Goal: Task Accomplishment & Management: Use online tool/utility

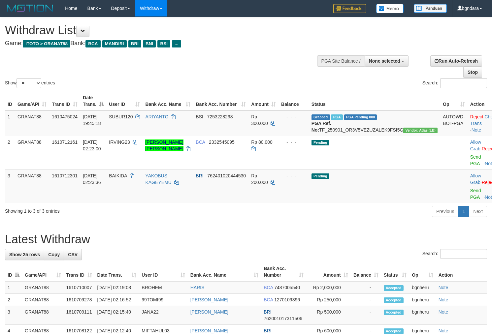
select select
select select "**"
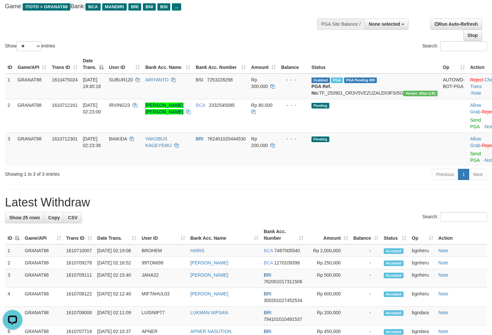
click at [245, 14] on div "Show ** ** ** *** entries Search:" at bounding box center [246, 16] width 492 height 72
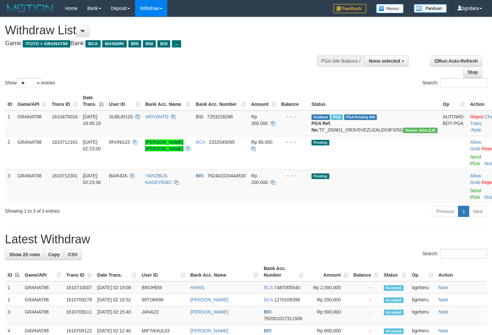
select select
select select "**"
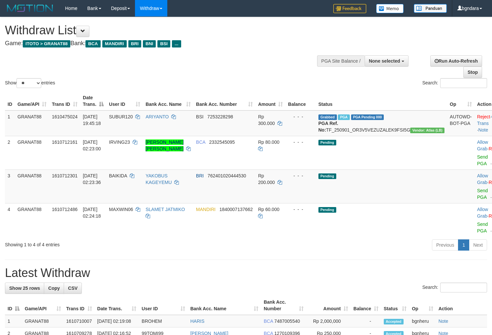
select select
select select "**"
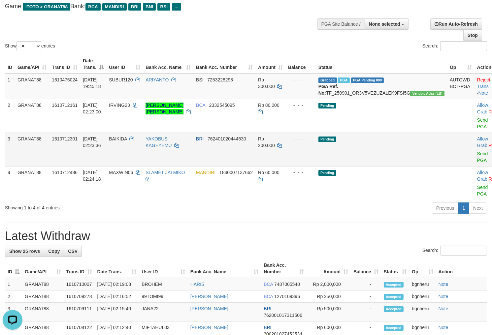
click at [127, 142] on span "BAIKIDA" at bounding box center [118, 138] width 18 height 5
drag, startPoint x: 129, startPoint y: 143, endPoint x: 123, endPoint y: 144, distance: 5.3
click at [123, 142] on span "BAIKIDA" at bounding box center [118, 138] width 18 height 5
copy span "BAIKIDA"
click at [275, 145] on span "Rp 200.000" at bounding box center [266, 142] width 17 height 12
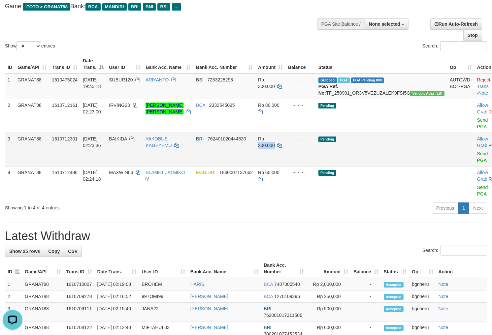
drag, startPoint x: 285, startPoint y: 145, endPoint x: 282, endPoint y: 147, distance: 3.9
click at [275, 147] on span "Rp 200.000" at bounding box center [266, 142] width 17 height 12
copy span "200.000"
drag, startPoint x: 451, startPoint y: 161, endPoint x: 282, endPoint y: 90, distance: 182.9
click at [477, 161] on link "Send PGA" at bounding box center [482, 157] width 11 height 12
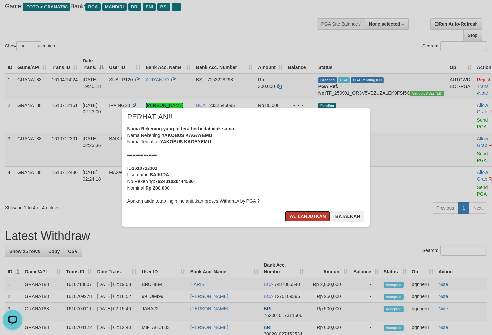
click at [304, 212] on button "Ya, lanjutkan" at bounding box center [307, 216] width 45 height 11
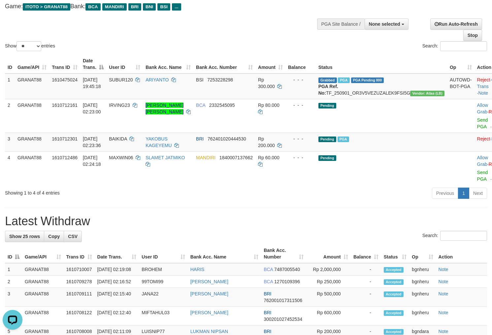
click at [261, 29] on div "Show ** ** ** *** entries Search:" at bounding box center [246, 16] width 492 height 72
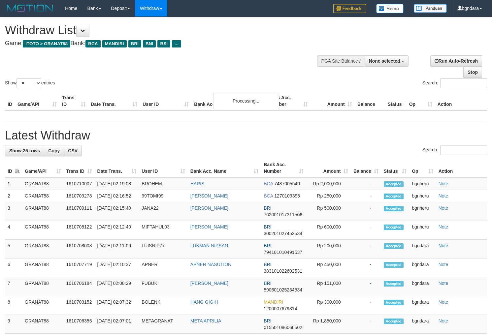
select select
select select "**"
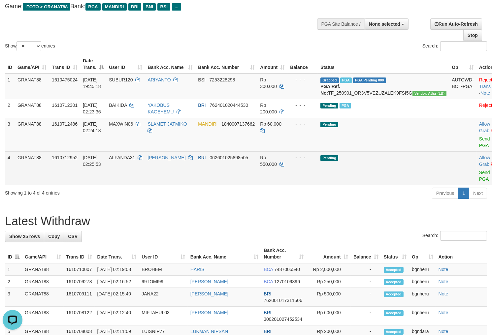
click at [133, 160] on span "ALFANDA31" at bounding box center [122, 157] width 26 height 5
drag, startPoint x: 133, startPoint y: 163, endPoint x: 127, endPoint y: 165, distance: 6.3
click at [127, 160] on span "ALFANDA31" at bounding box center [122, 157] width 26 height 5
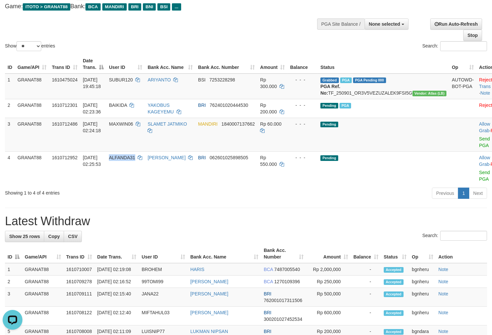
copy span "ALFANDA31"
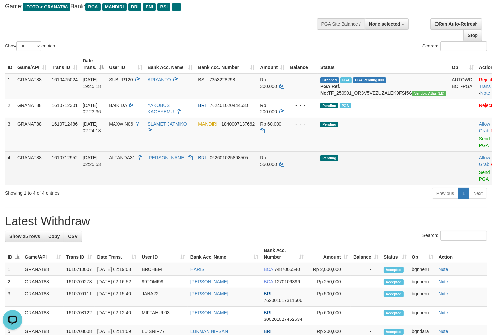
click at [277, 166] on span "Rp 550.000" at bounding box center [268, 161] width 17 height 12
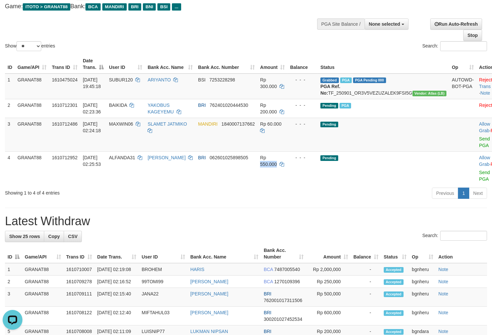
copy span "550.000"
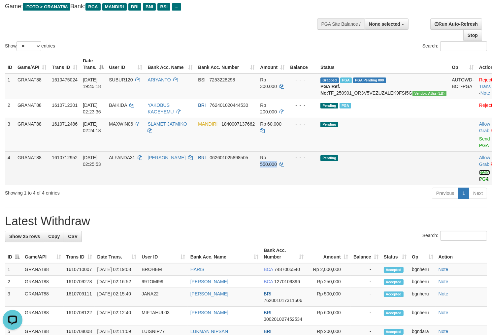
click at [479, 178] on link "Send PGA" at bounding box center [484, 176] width 11 height 12
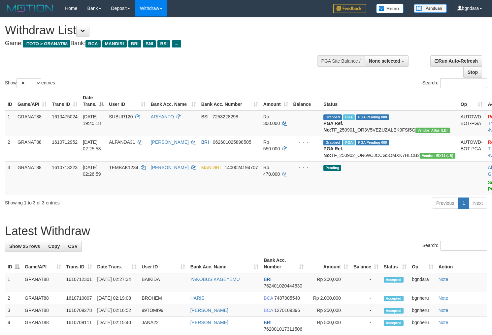
select select
select select "**"
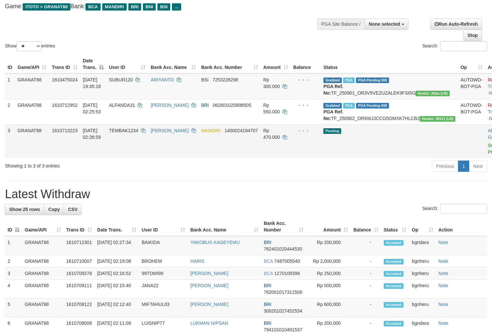
click at [133, 133] on span "TEMBAK1234" at bounding box center [123, 130] width 29 height 5
click at [130, 133] on span "TEMBAK1234" at bounding box center [123, 130] width 29 height 5
copy span "TEMBAK1234"
click at [280, 140] on span "Rp 470.000" at bounding box center [271, 134] width 17 height 12
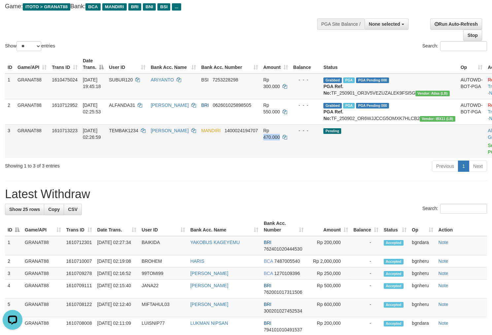
drag, startPoint x: 283, startPoint y: 140, endPoint x: 278, endPoint y: 142, distance: 4.9
click at [278, 140] on span "Rp 470.000" at bounding box center [271, 134] width 17 height 12
copy span "470.000"
drag, startPoint x: 453, startPoint y: 158, endPoint x: 275, endPoint y: 88, distance: 191.5
click at [488, 155] on link "Send PGA" at bounding box center [493, 149] width 11 height 12
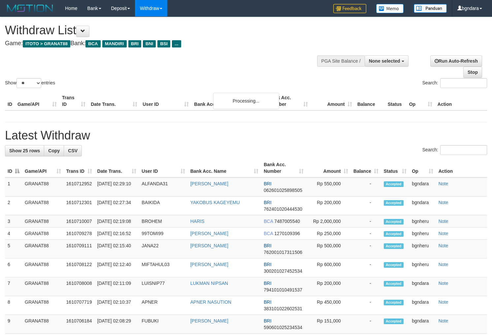
select select
select select "**"
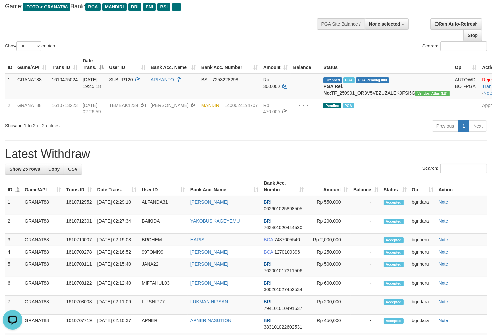
click at [265, 37] on div "Show ** ** ** *** entries Search:" at bounding box center [246, 16] width 492 height 72
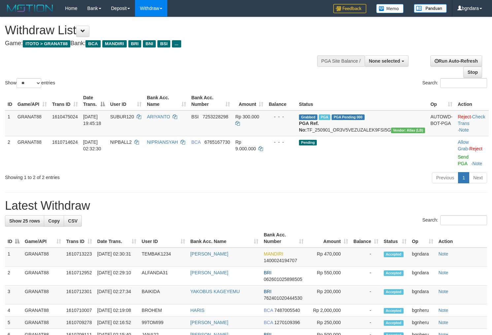
select select
select select "**"
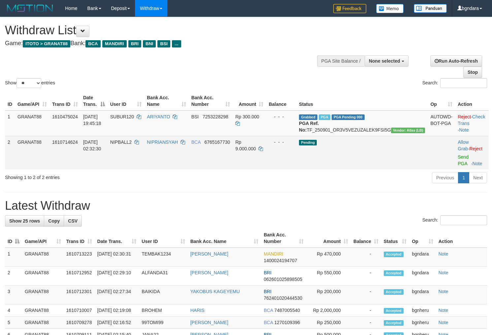
scroll to position [37, 0]
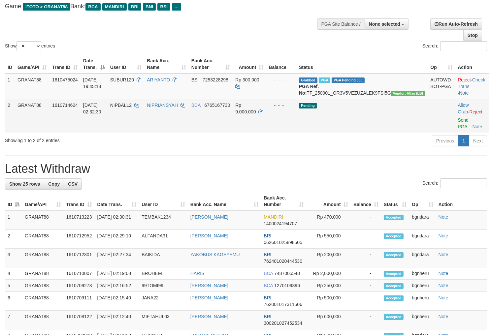
click at [132, 108] on span "NIPBALL2" at bounding box center [120, 105] width 21 height 5
click at [130, 108] on span "NIPBALL2" at bounding box center [120, 105] width 21 height 5
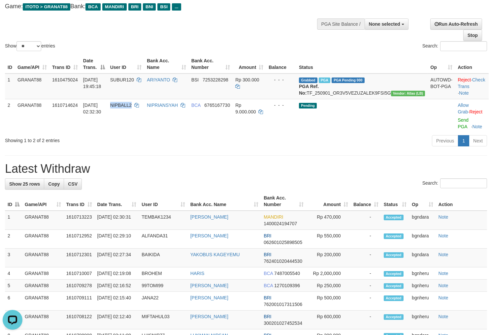
copy span "NIPBALL2"
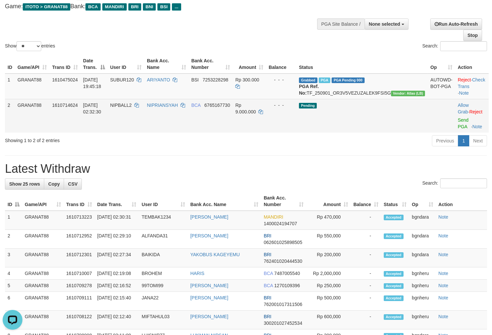
click at [256, 111] on span "Rp 9.000.000" at bounding box center [245, 109] width 20 height 12
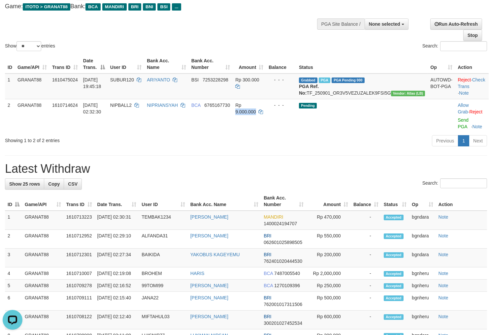
copy span "9.000.000"
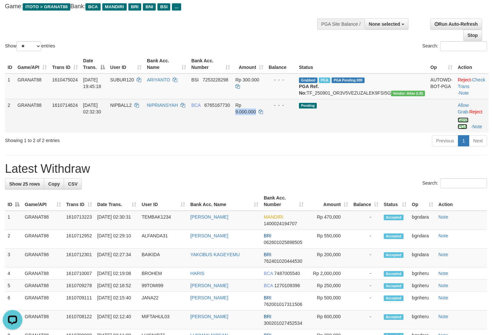
click at [458, 125] on link "Send PGA" at bounding box center [463, 124] width 11 height 12
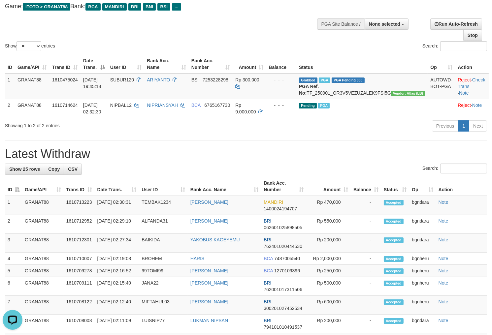
click at [256, 22] on div "Show ** ** ** *** entries Search:" at bounding box center [246, 16] width 492 height 72
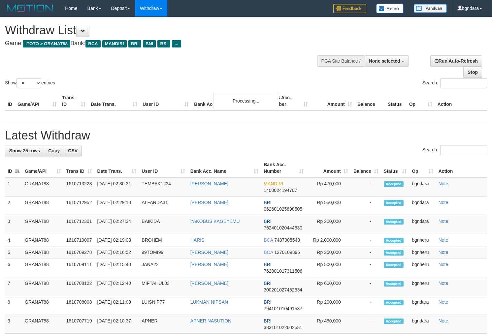
select select
select select "**"
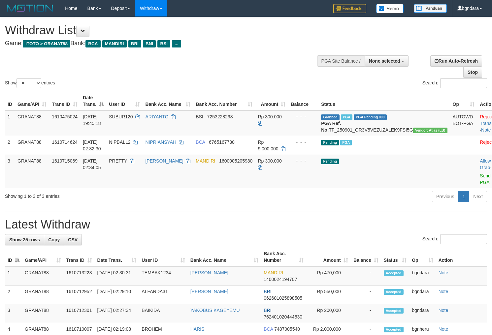
select select
select select "**"
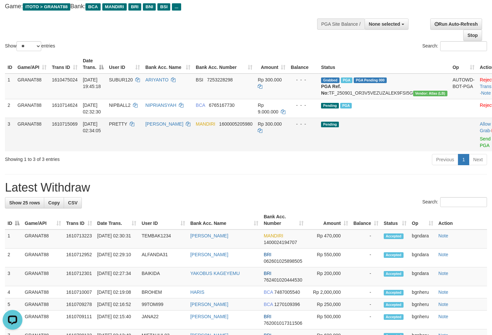
click at [127, 127] on span "PRETTY" at bounding box center [118, 123] width 18 height 5
drag, startPoint x: 129, startPoint y: 127, endPoint x: 125, endPoint y: 130, distance: 4.8
click at [125, 127] on span "PRETTY" at bounding box center [118, 123] width 18 height 5
copy span "PRETTY"
click at [282, 127] on span "Rp 300.000" at bounding box center [270, 123] width 24 height 5
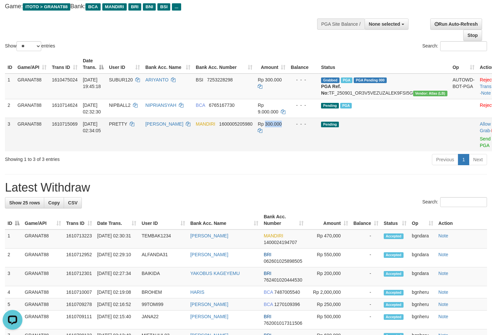
click at [280, 127] on span "Rp 300.000" at bounding box center [270, 123] width 24 height 5
copy span "300.000"
drag, startPoint x: 457, startPoint y: 144, endPoint x: 278, endPoint y: 87, distance: 187.0
click at [480, 144] on link "Send PGA" at bounding box center [485, 142] width 11 height 12
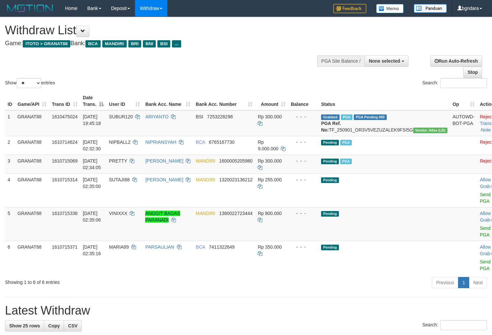
select select
select select "**"
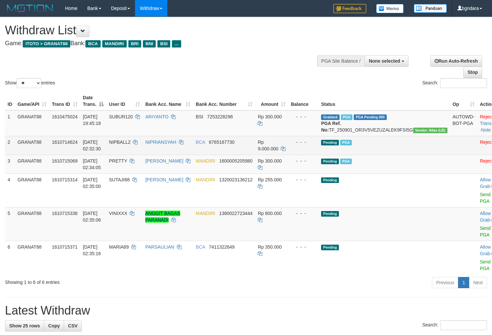
scroll to position [37, 0]
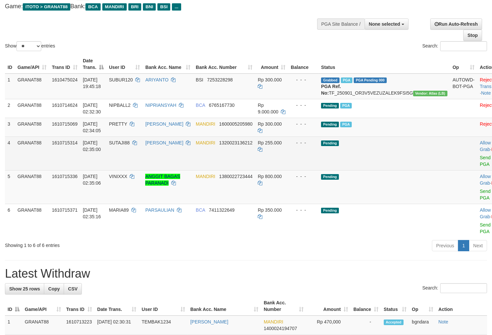
click at [128, 152] on td "SUTAJI88" at bounding box center [124, 154] width 36 height 34
drag, startPoint x: 128, startPoint y: 152, endPoint x: 124, endPoint y: 153, distance: 4.0
click at [124, 153] on td "SUTAJI88" at bounding box center [124, 154] width 36 height 34
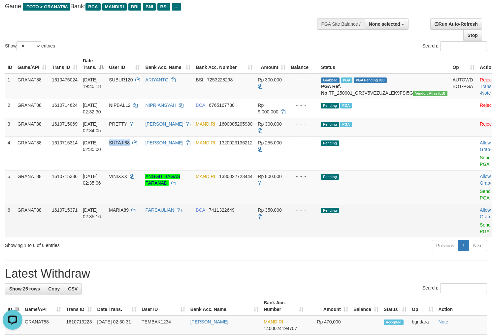
copy span "SUTAJI88"
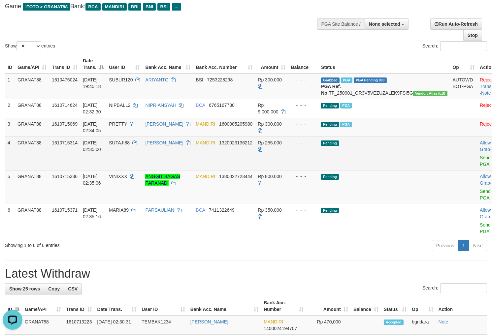
click at [282, 146] on span "Rp 255.000" at bounding box center [270, 142] width 24 height 5
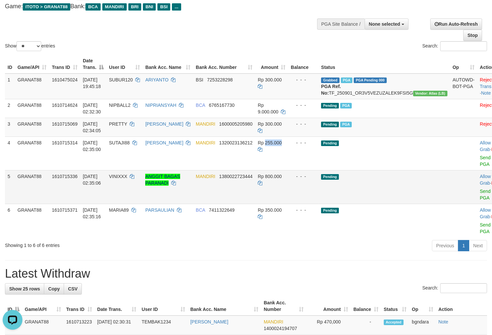
copy span "255.000"
drag, startPoint x: 457, startPoint y: 164, endPoint x: 283, endPoint y: 92, distance: 188.7
click at [480, 164] on link "Send PGA" at bounding box center [485, 161] width 11 height 12
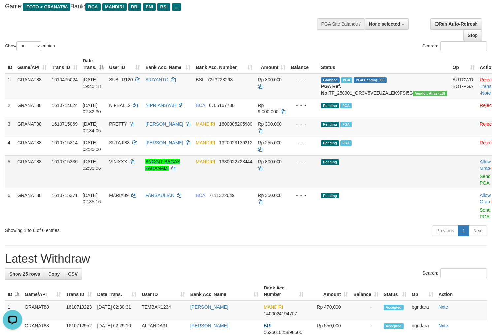
click at [127, 164] on span "VINIXXX" at bounding box center [118, 161] width 18 height 5
drag, startPoint x: 134, startPoint y: 167, endPoint x: 169, endPoint y: 193, distance: 44.0
click at [127, 164] on span "VINIXXX" at bounding box center [118, 161] width 18 height 5
copy span "VINIXXX"
click at [282, 164] on span "Rp 800.000" at bounding box center [270, 161] width 24 height 5
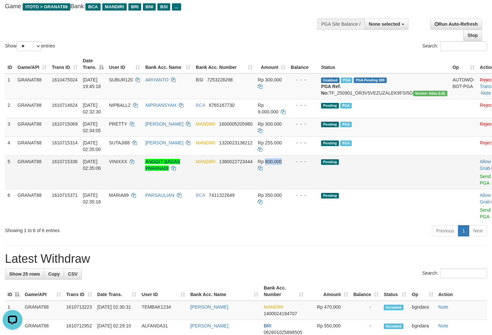
click at [281, 164] on span "Rp 800.000" at bounding box center [270, 161] width 24 height 5
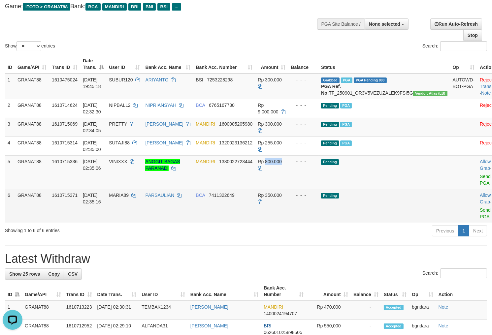
copy span "800.000"
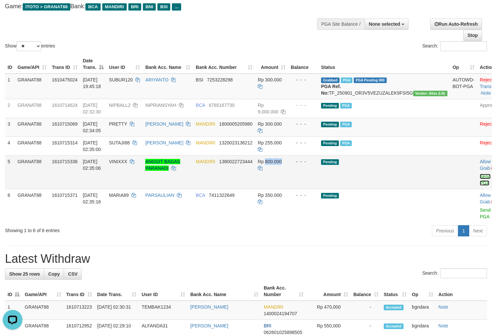
click at [480, 182] on link "Send PGA" at bounding box center [485, 180] width 11 height 12
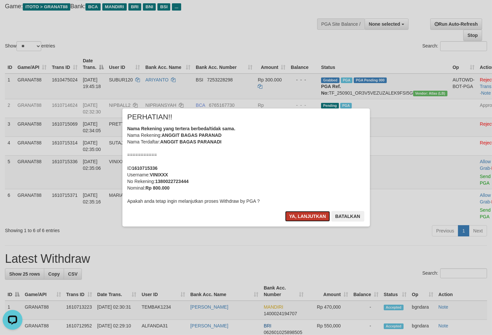
click at [297, 216] on button "Ya, lanjutkan" at bounding box center [307, 216] width 45 height 11
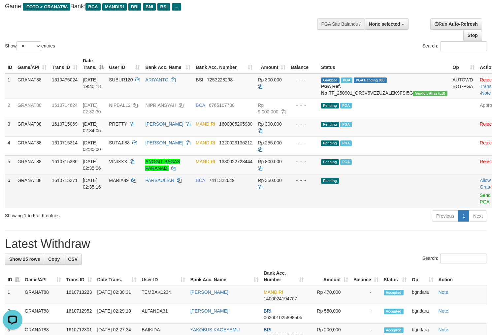
click at [129, 183] on span "MARIA89" at bounding box center [119, 180] width 20 height 5
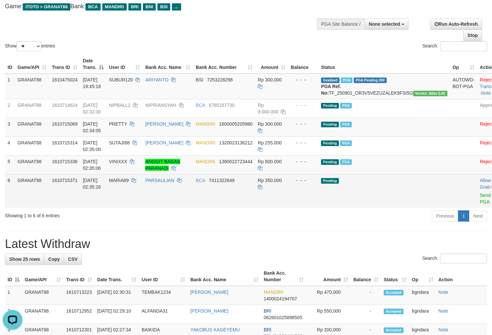
click at [129, 183] on span "MARIA89" at bounding box center [119, 180] width 20 height 5
drag, startPoint x: 131, startPoint y: 188, endPoint x: 126, endPoint y: 188, distance: 4.3
click at [126, 183] on span "MARIA89" at bounding box center [119, 180] width 20 height 5
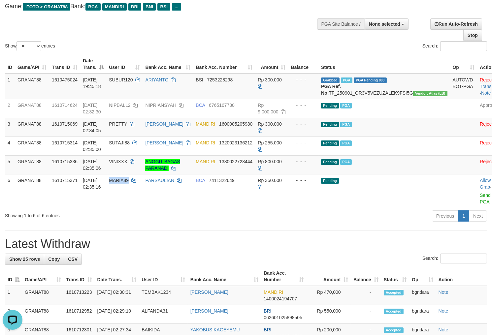
copy span "MARIA89"
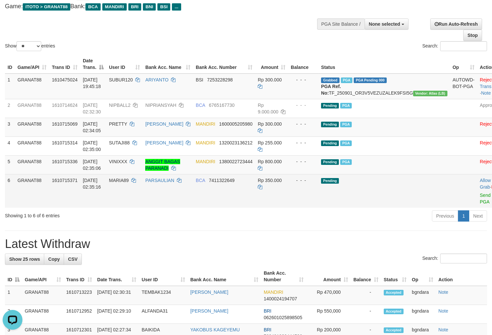
click at [282, 183] on span "Rp 350.000" at bounding box center [270, 180] width 24 height 5
drag, startPoint x: 284, startPoint y: 187, endPoint x: 279, endPoint y: 187, distance: 5.3
click at [279, 183] on span "Rp 350.000" at bounding box center [270, 180] width 24 height 5
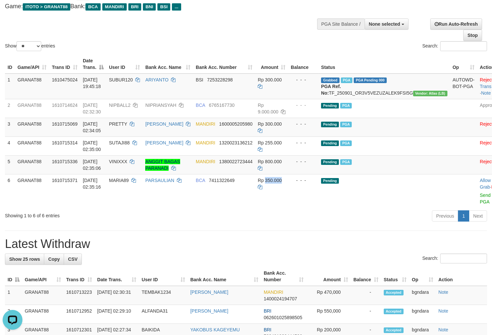
copy span "350.000"
click at [480, 202] on link "Send PGA" at bounding box center [485, 199] width 11 height 12
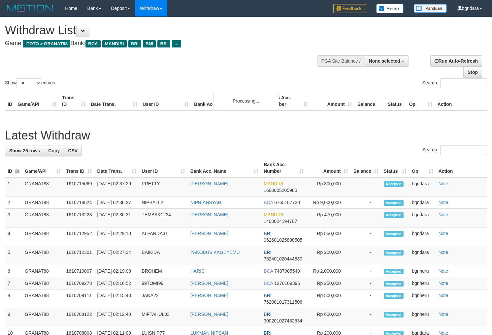
select select
select select "**"
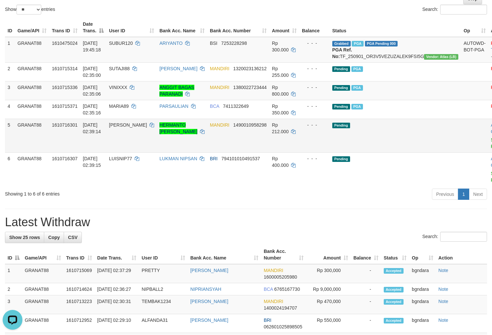
click at [136, 128] on span "[PERSON_NAME]" at bounding box center [128, 124] width 38 height 5
drag, startPoint x: 136, startPoint y: 131, endPoint x: 132, endPoint y: 131, distance: 4.0
click at [132, 128] on span "[PERSON_NAME]" at bounding box center [128, 124] width 38 height 5
copy span "[PERSON_NAME]"
click at [285, 130] on span "Rp 212.000" at bounding box center [280, 128] width 17 height 12
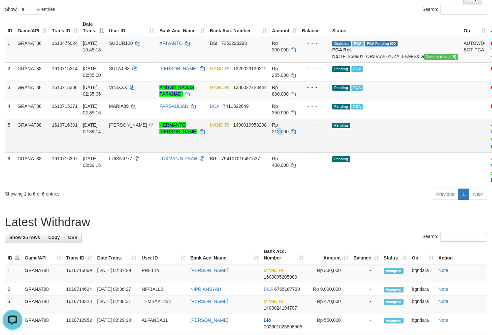
click at [280, 133] on span "Rp 212.000" at bounding box center [280, 128] width 17 height 12
click at [288, 130] on span "Rp 212.000" at bounding box center [280, 128] width 17 height 12
click at [286, 130] on span "Rp 212.000" at bounding box center [280, 128] width 17 height 12
copy span "212.000"
click at [491, 147] on link "Send PGA" at bounding box center [496, 143] width 11 height 12
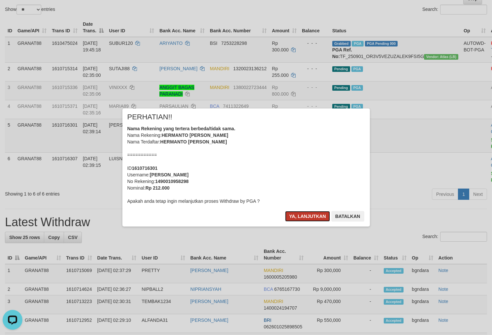
click at [299, 214] on button "Ya, lanjutkan" at bounding box center [307, 216] width 45 height 11
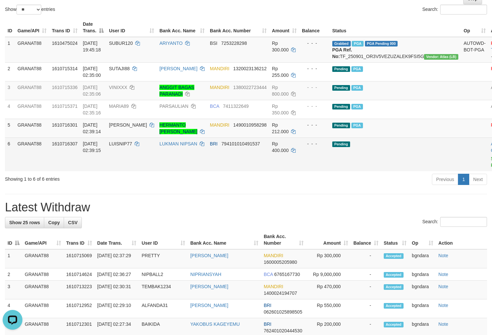
click at [132, 147] on span "LUISNIP77" at bounding box center [120, 143] width 23 height 5
click at [129, 147] on span "LUISNIP77" at bounding box center [120, 143] width 23 height 5
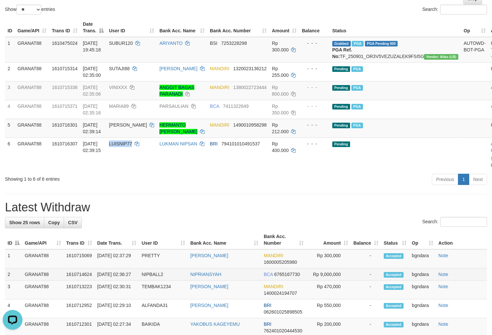
copy span "LUISNIP77"
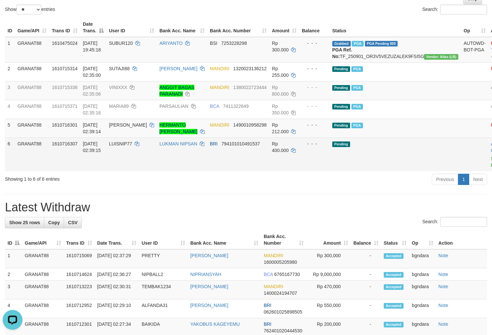
click at [283, 151] on span "Rp 400.000" at bounding box center [280, 147] width 17 height 12
click at [281, 151] on span "Rp 400.000" at bounding box center [280, 147] width 17 height 12
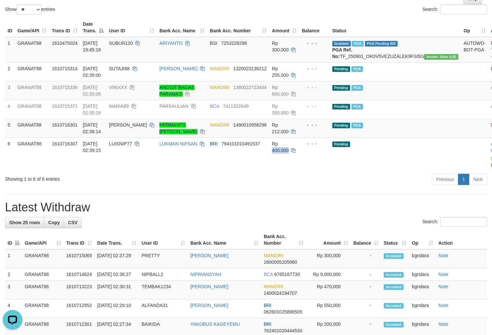
copy span "400.000"
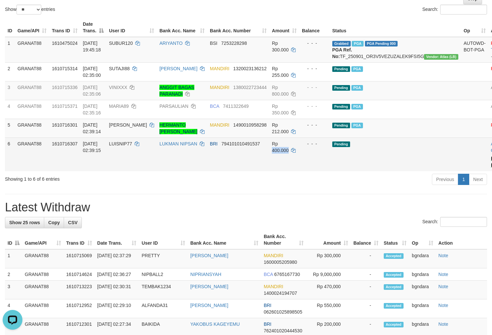
click at [491, 164] on link "Send PGA" at bounding box center [496, 162] width 11 height 12
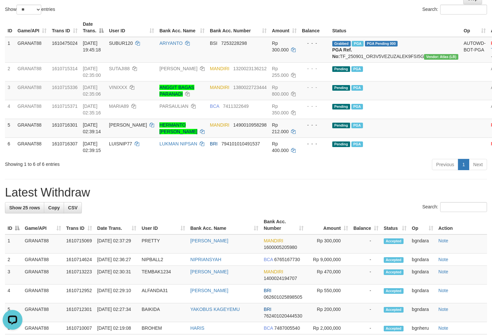
click at [187, 17] on div "ID Game/API Trans ID Date Trans. User ID Bank Acc. Name Bank Acc. Number Amount…" at bounding box center [246, 87] width 492 height 142
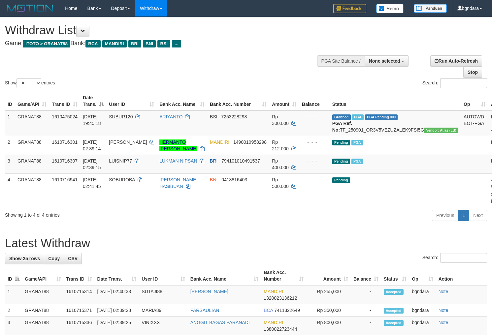
select select
select select "**"
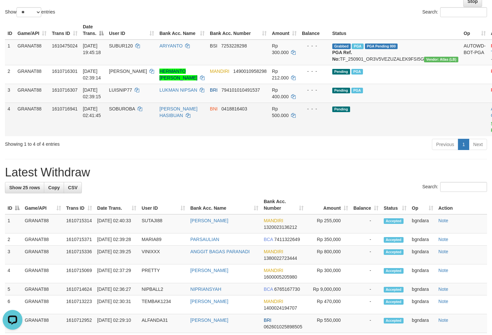
click at [133, 112] on span "SOBUROBA" at bounding box center [122, 108] width 26 height 5
drag, startPoint x: 133, startPoint y: 116, endPoint x: 126, endPoint y: 117, distance: 7.1
click at [126, 117] on td "SOBUROBA" at bounding box center [131, 120] width 51 height 34
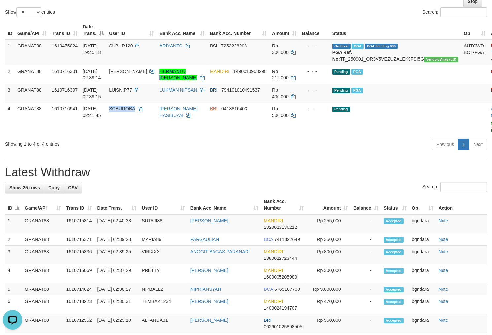
copy span "SOBUROBA"
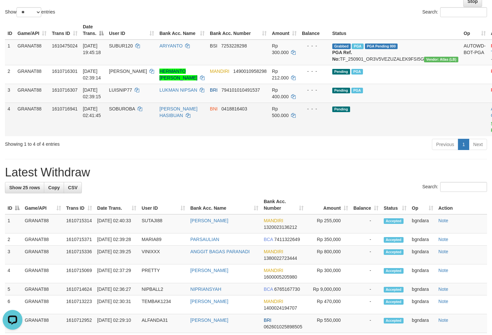
click at [284, 117] on span "Rp 500.000" at bounding box center [280, 112] width 17 height 12
click at [282, 117] on span "Rp 500.000" at bounding box center [280, 112] width 17 height 12
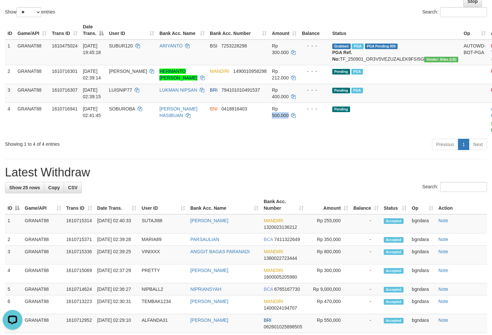
copy span "500.000"
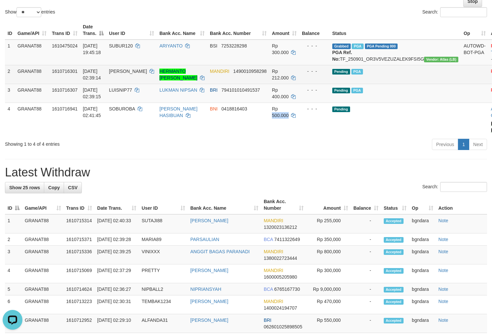
drag, startPoint x: 452, startPoint y: 129, endPoint x: 280, endPoint y: 88, distance: 177.5
click at [491, 129] on link "Send PGA" at bounding box center [496, 127] width 11 height 12
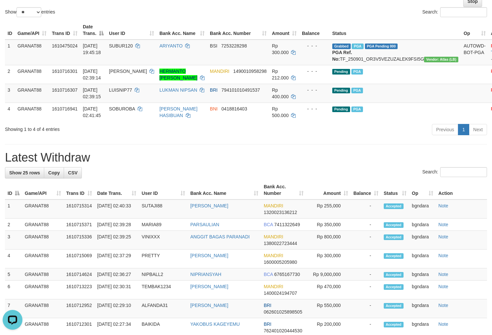
click at [254, 10] on div "Search:" at bounding box center [369, 13] width 236 height 12
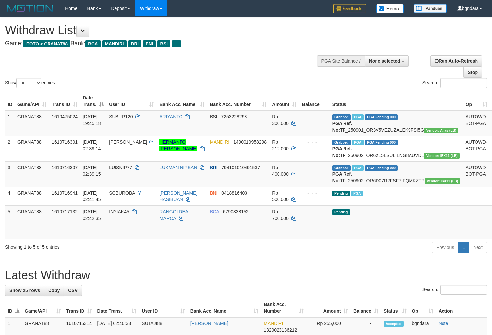
select select
select select "**"
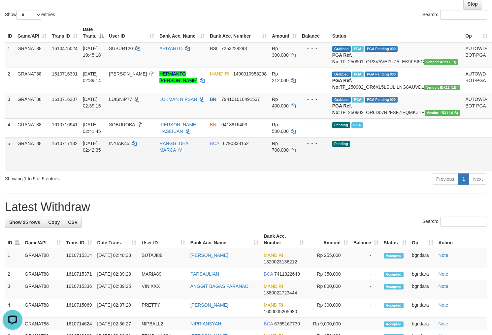
click at [129, 146] on span "INYIAK45" at bounding box center [119, 143] width 20 height 5
drag, startPoint x: 131, startPoint y: 161, endPoint x: 127, endPoint y: 162, distance: 4.1
click at [127, 146] on span "INYIAK45" at bounding box center [119, 143] width 20 height 5
copy span "INYIAK45"
click at [289, 153] on span "Rp 700.000" at bounding box center [280, 147] width 17 height 12
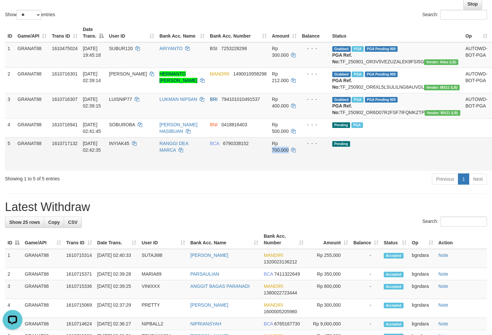
click at [286, 153] on span "Rp 700.000" at bounding box center [280, 147] width 17 height 12
copy span "700.000"
click at [492, 168] on link "Send PGA" at bounding box center [498, 162] width 11 height 12
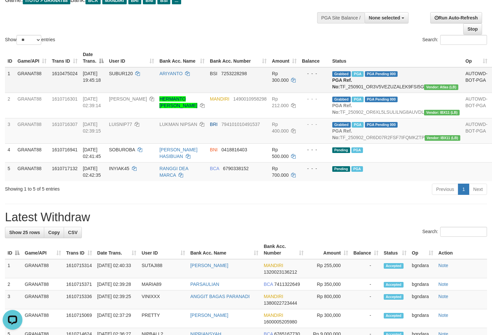
scroll to position [32, 0]
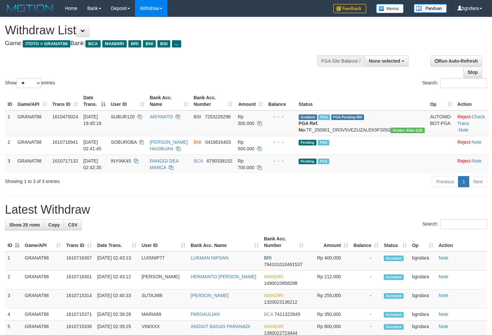
select select
select select "**"
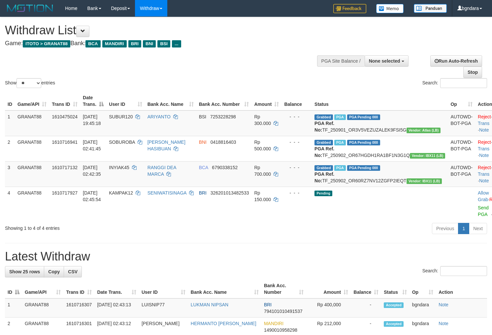
select select
select select "**"
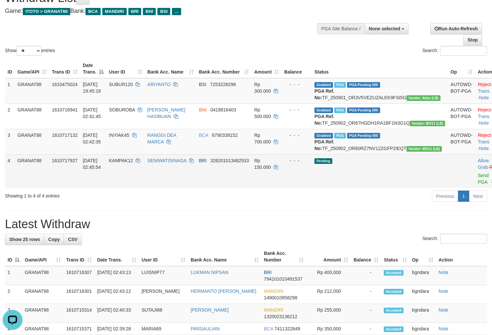
click at [128, 163] on span "KAMPAK12" at bounding box center [121, 160] width 24 height 5
drag, startPoint x: 128, startPoint y: 180, endPoint x: 123, endPoint y: 182, distance: 4.5
click at [123, 163] on span "KAMPAK12" at bounding box center [121, 160] width 24 height 5
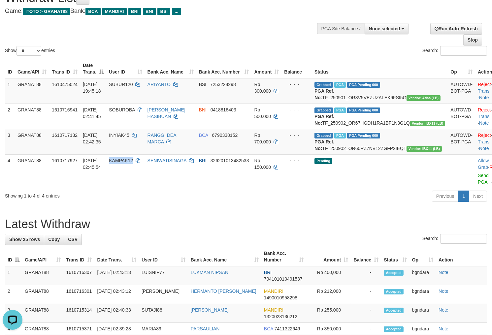
copy span "KAMPAK12"
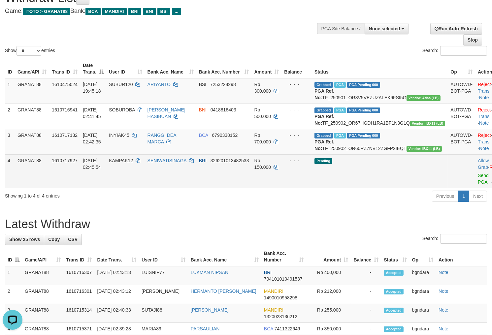
click at [271, 170] on span "Rp 150.000" at bounding box center [262, 164] width 17 height 12
drag, startPoint x: 285, startPoint y: 180, endPoint x: 297, endPoint y: 197, distance: 21.3
click at [271, 170] on span "Rp 150.000" at bounding box center [262, 164] width 17 height 12
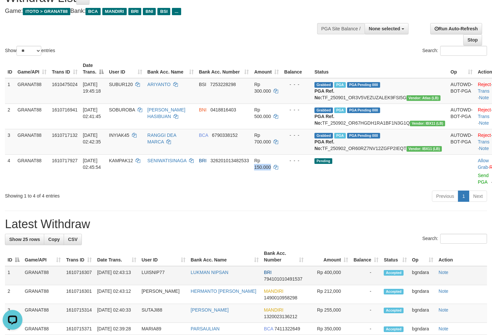
copy span "150.000"
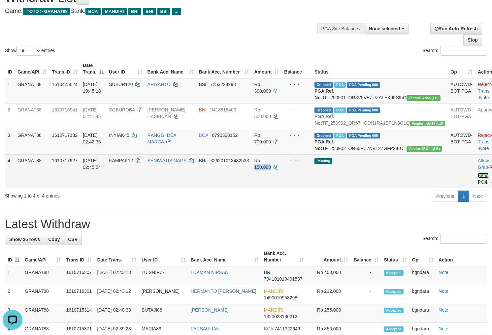
click at [478, 185] on link "Send PGA" at bounding box center [483, 179] width 11 height 12
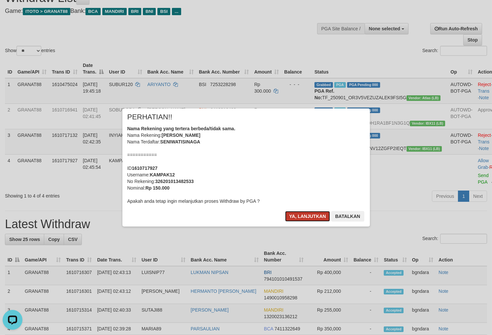
click at [315, 215] on button "Ya, lanjutkan" at bounding box center [307, 216] width 45 height 11
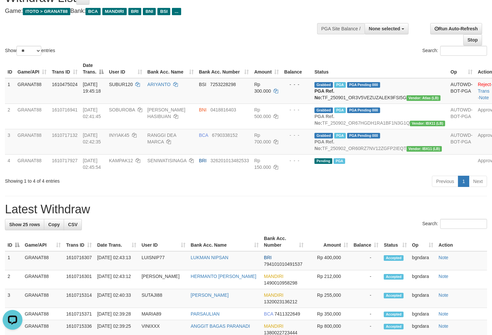
click at [263, 29] on div "Show ** ** ** *** entries Search:" at bounding box center [246, 21] width 492 height 72
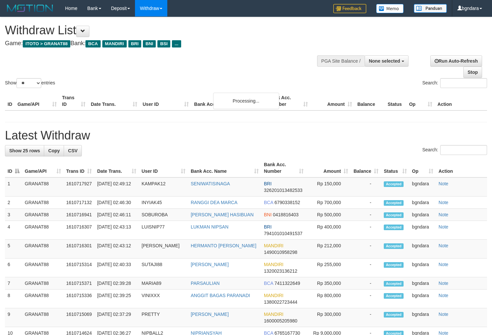
select select
select select "**"
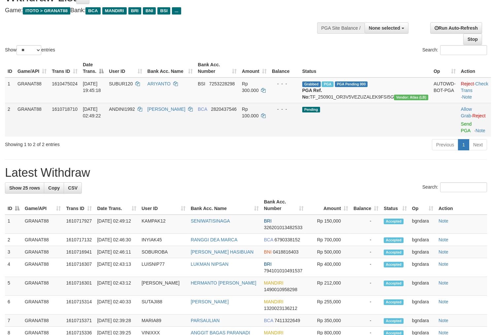
click at [140, 118] on td "ANDINI1992" at bounding box center [125, 120] width 38 height 34
click at [138, 117] on td "ANDINI1992" at bounding box center [125, 120] width 38 height 34
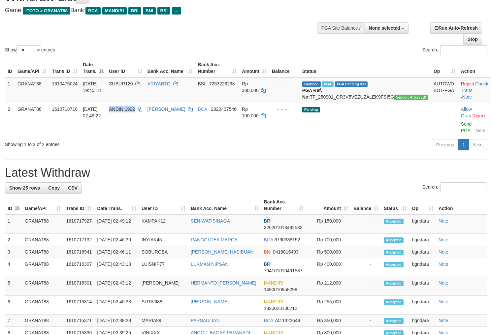
copy span "ANDINI1992"
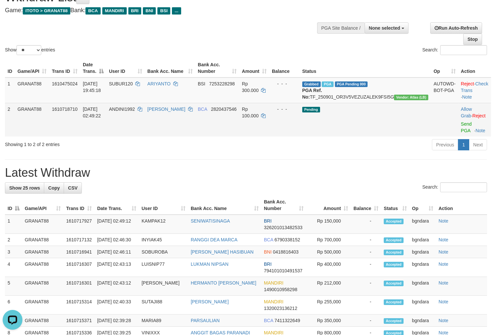
click at [259, 116] on span "Rp 100.000" at bounding box center [250, 113] width 17 height 12
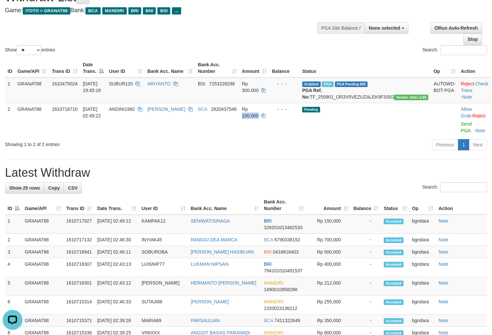
copy span "100.000"
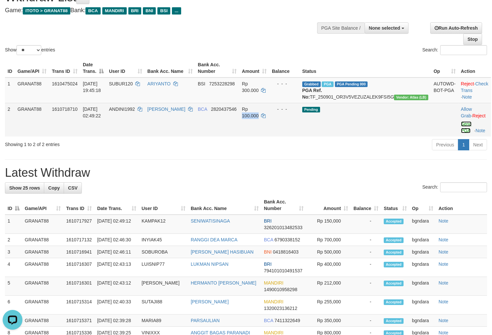
click at [461, 131] on link "Send PGA" at bounding box center [466, 127] width 11 height 12
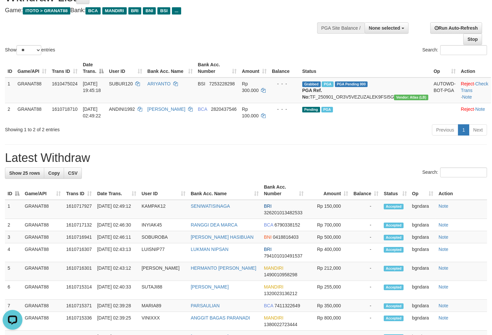
click at [246, 17] on div "Show ** ** ** *** entries Search:" at bounding box center [246, 20] width 492 height 72
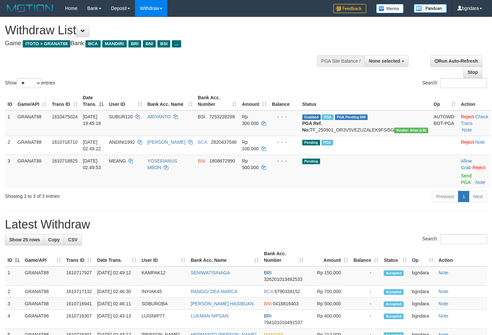
select select
select select "**"
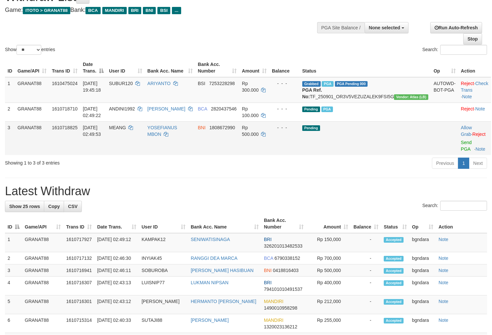
click at [126, 130] on span "MEANG" at bounding box center [117, 127] width 17 height 5
copy span "MEANG"
click at [259, 134] on span "Rp 500.000" at bounding box center [250, 131] width 17 height 12
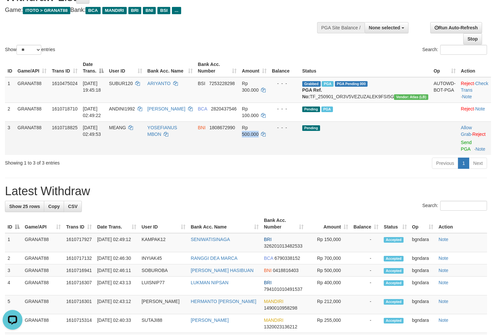
click at [259, 134] on span "Rp 500.000" at bounding box center [250, 131] width 17 height 12
copy span "500.000"
drag, startPoint x: 454, startPoint y: 150, endPoint x: 281, endPoint y: 88, distance: 183.9
click at [461, 150] on link "Send PGA" at bounding box center [466, 146] width 11 height 12
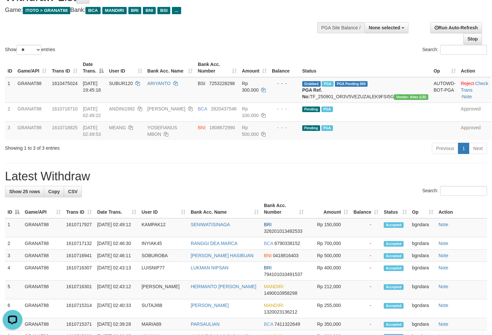
click at [241, 31] on div "Show ** ** ** *** entries Search:" at bounding box center [246, 20] width 492 height 72
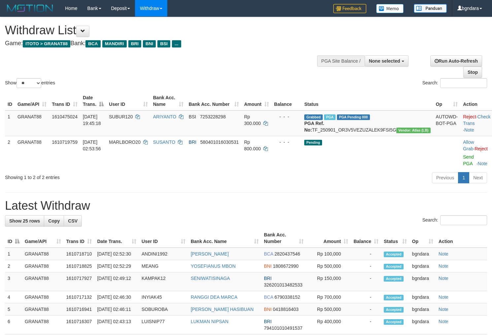
select select
select select "**"
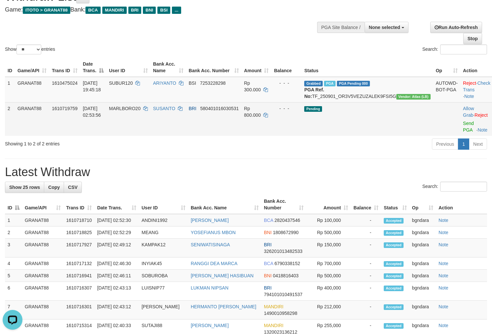
click at [139, 111] on span "MARLBORO20" at bounding box center [125, 108] width 32 height 5
drag, startPoint x: 139, startPoint y: 116, endPoint x: 134, endPoint y: 116, distance: 5.3
click at [134, 111] on span "MARLBORO20" at bounding box center [125, 108] width 32 height 5
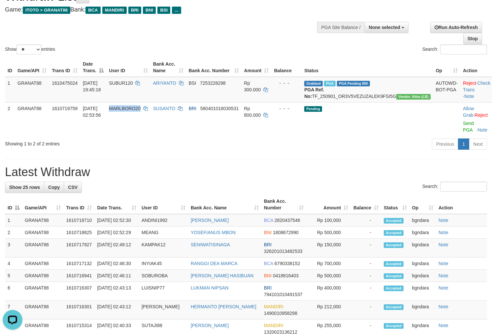
copy span "MARLBORO20"
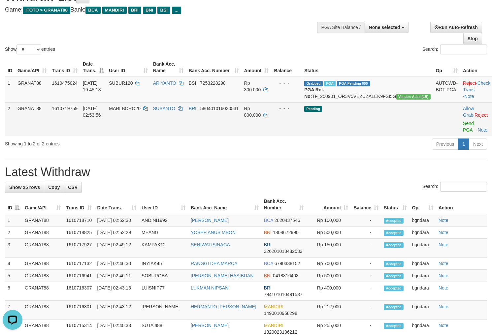
click at [261, 114] on span "Rp 800.000" at bounding box center [252, 112] width 17 height 12
click at [261, 113] on span "Rp 800.000" at bounding box center [252, 112] width 17 height 12
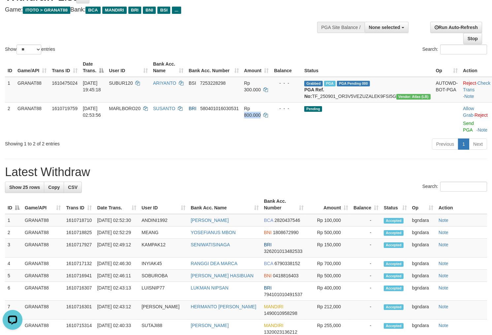
copy span "800.000"
drag, startPoint x: 460, startPoint y: 129, endPoint x: 277, endPoint y: 86, distance: 187.1
click at [463, 129] on link "Send PGA" at bounding box center [468, 127] width 11 height 12
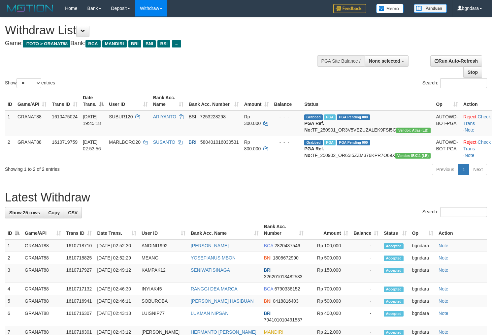
select select
select select "**"
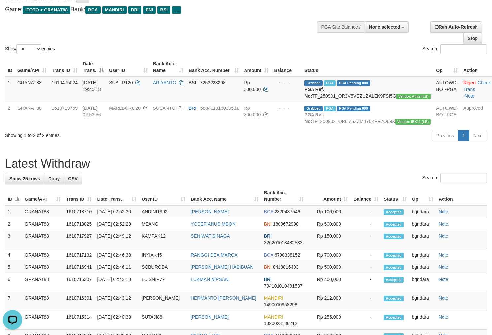
click at [261, 25] on div "Show ** ** ** *** entries Search:" at bounding box center [246, 19] width 492 height 72
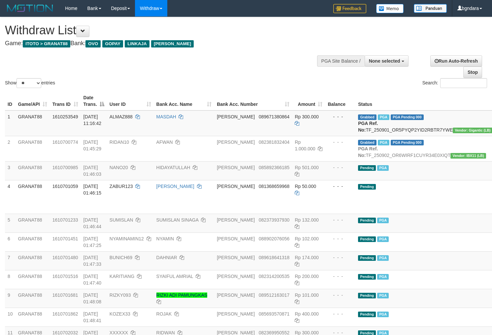
select select
select select "**"
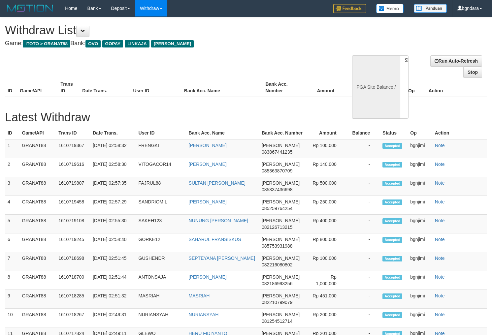
select select
select select "**"
select select
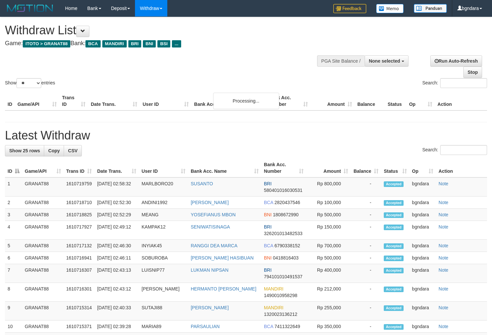
select select
select select "**"
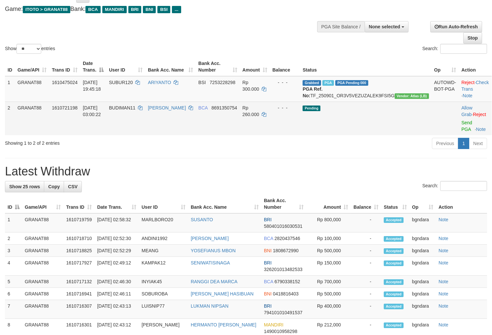
click at [135, 111] on span "BUDIMAN11" at bounding box center [122, 107] width 26 height 5
drag, startPoint x: 140, startPoint y: 113, endPoint x: 137, endPoint y: 114, distance: 3.3
click at [135, 111] on span "BUDIMAN11" at bounding box center [122, 107] width 26 height 5
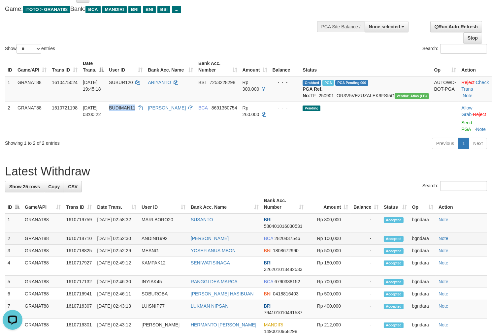
copy span "BUDIMAN11"
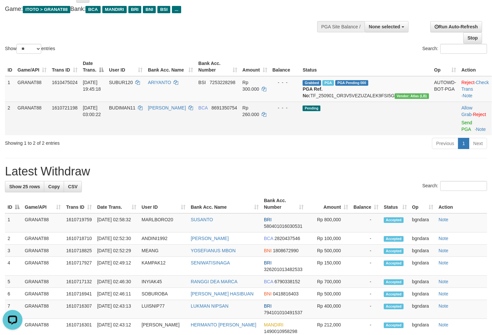
click at [259, 116] on span "Rp 260.000" at bounding box center [251, 111] width 17 height 12
drag, startPoint x: 284, startPoint y: 116, endPoint x: 281, endPoint y: 116, distance: 3.3
click at [259, 116] on span "Rp 260.000" at bounding box center [251, 111] width 17 height 12
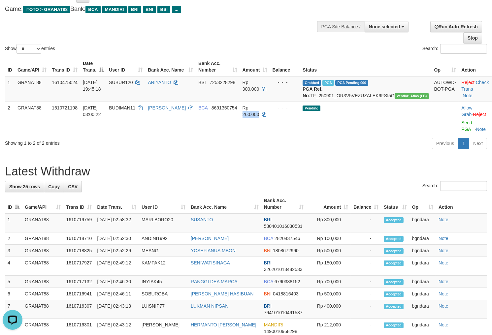
copy span "260.000"
drag, startPoint x: 456, startPoint y: 130, endPoint x: 279, endPoint y: 86, distance: 182.3
click at [462, 130] on link "Send PGA" at bounding box center [467, 126] width 11 height 12
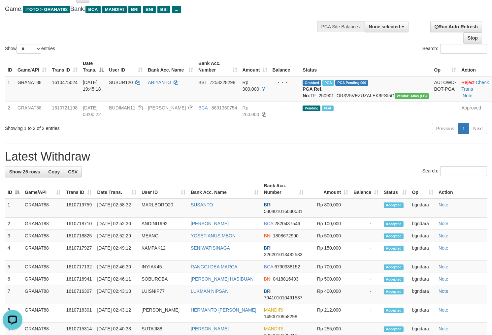
click at [267, 28] on div "Show ** ** ** *** entries Search:" at bounding box center [246, 19] width 492 height 72
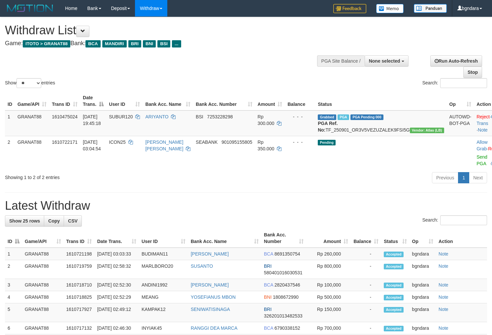
select select
select select "**"
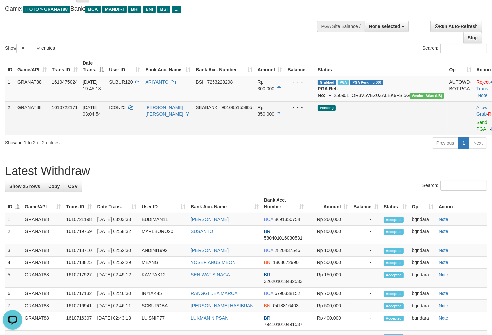
click at [123, 110] on span "ICON25" at bounding box center [117, 107] width 17 height 5
drag, startPoint x: 123, startPoint y: 113, endPoint x: 120, endPoint y: 111, distance: 3.4
click at [120, 111] on td "ICON25" at bounding box center [124, 118] width 36 height 34
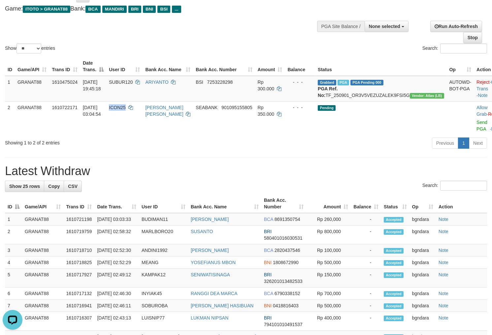
copy span "ICON25"
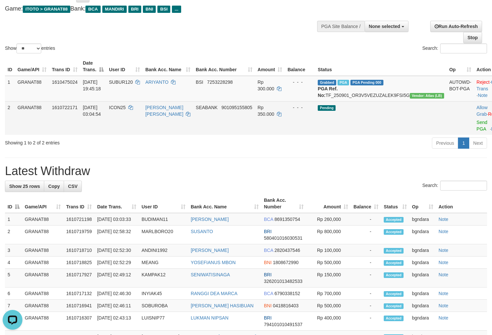
click at [275, 113] on span "Rp 350.000" at bounding box center [266, 111] width 17 height 12
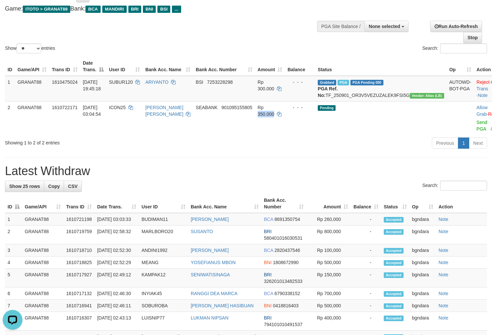
copy span "350.000"
drag, startPoint x: 456, startPoint y: 129, endPoint x: 275, endPoint y: 90, distance: 185.8
click at [477, 129] on link "Send PGA" at bounding box center [482, 126] width 11 height 12
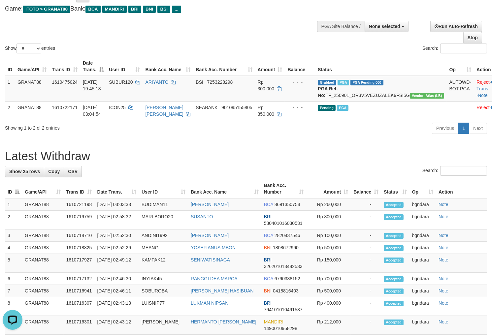
click at [260, 37] on div "Show ** ** ** *** entries Search:" at bounding box center [246, 19] width 492 height 72
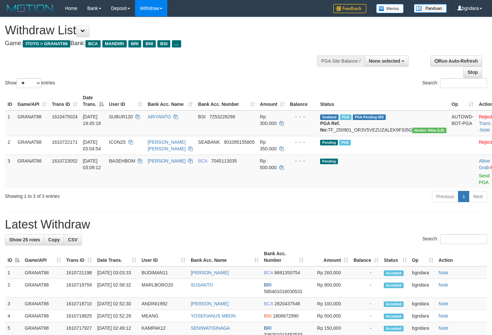
select select
select select "**"
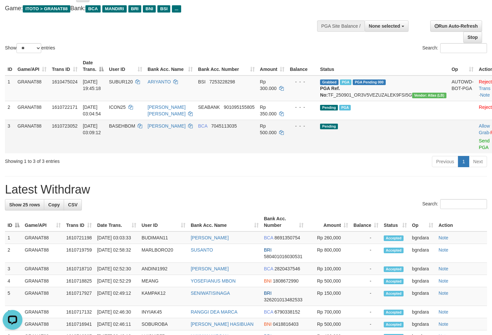
click at [133, 129] on span "BASEHBOM" at bounding box center [122, 125] width 26 height 5
click at [130, 129] on span "BASEHBOM" at bounding box center [122, 125] width 26 height 5
copy span "BASEHBOM"
click at [277, 133] on span "Rp 500.000" at bounding box center [268, 129] width 17 height 12
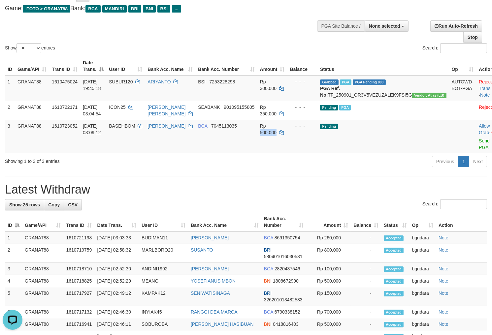
copy span "500.000"
drag, startPoint x: 457, startPoint y: 148, endPoint x: 275, endPoint y: 88, distance: 191.7
click at [479, 148] on link "Send PGA" at bounding box center [484, 144] width 11 height 12
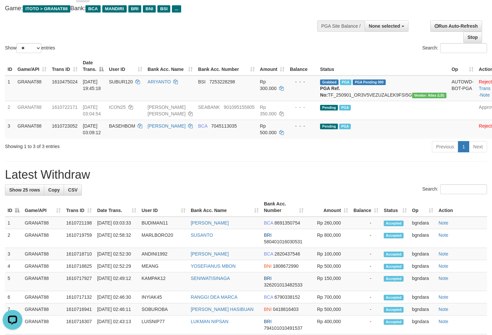
click at [245, 39] on div "Show ** ** ** *** entries Search:" at bounding box center [246, 18] width 492 height 72
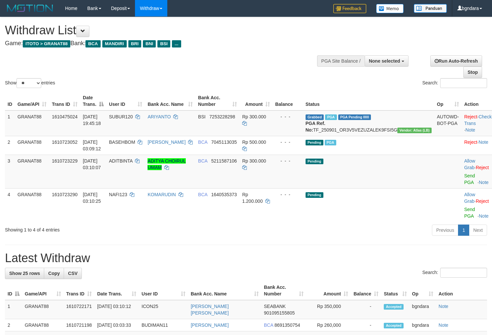
select select
select select "**"
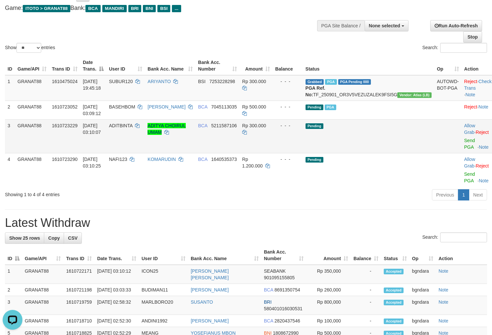
click at [132, 128] on span "ADITBINTA" at bounding box center [120, 125] width 23 height 5
drag, startPoint x: 144, startPoint y: 133, endPoint x: 140, endPoint y: 133, distance: 4.3
click at [132, 128] on span "ADITBINTA" at bounding box center [120, 125] width 23 height 5
copy span "ADITBINTA"
click at [266, 128] on span "Rp 300.000" at bounding box center [254, 125] width 24 height 5
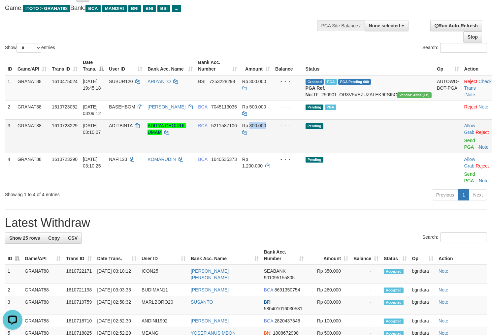
click at [273, 134] on td "Rp 300.000" at bounding box center [256, 137] width 33 height 34
copy span "300.000"
click at [464, 147] on link "Send PGA" at bounding box center [469, 144] width 11 height 12
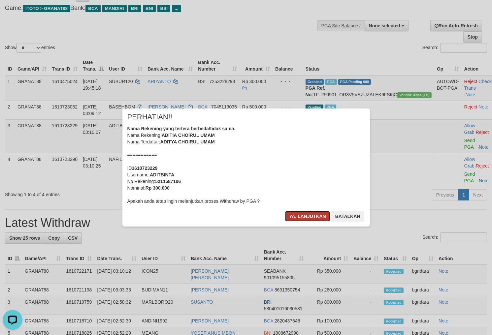
click at [296, 214] on button "Ya, lanjutkan" at bounding box center [307, 216] width 45 height 11
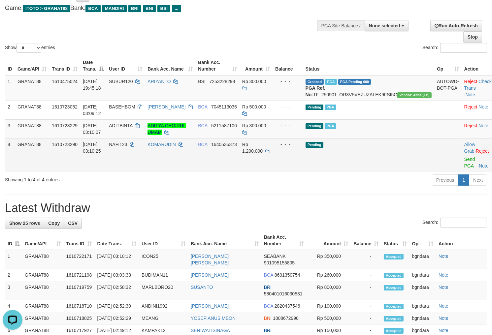
click at [127, 147] on span "NAFI123" at bounding box center [118, 144] width 18 height 5
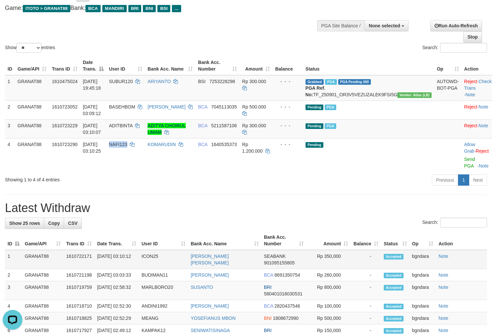
copy span "NAFI123"
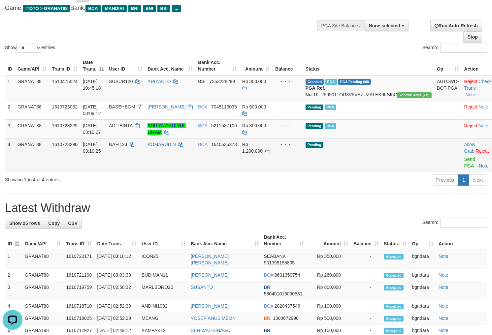
click at [263, 149] on span "Rp 1.200.000" at bounding box center [252, 148] width 20 height 12
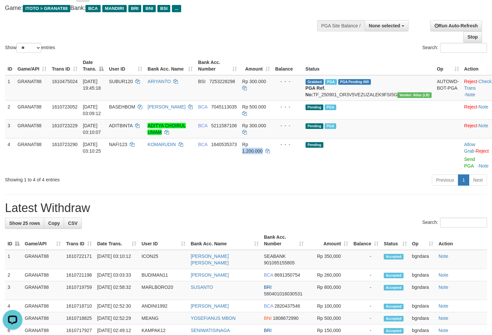
copy span "1.200.000"
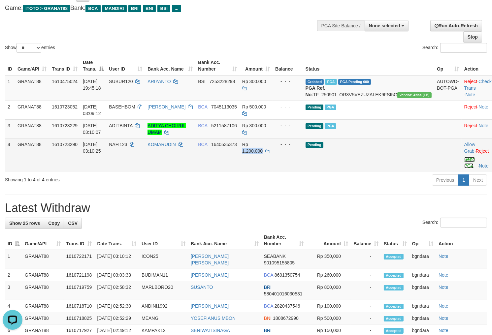
click at [464, 165] on link "Send PGA" at bounding box center [469, 163] width 11 height 12
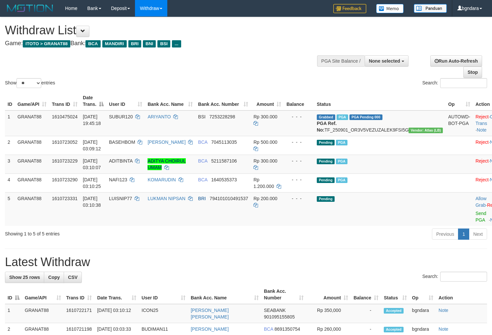
select select
select select "**"
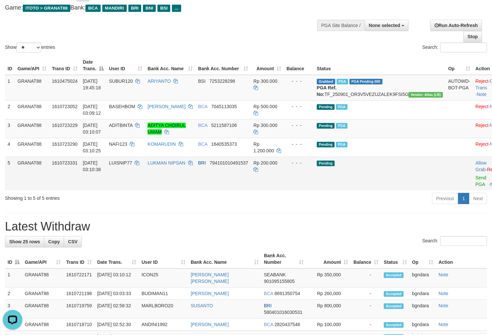
click at [127, 166] on span "LUISNIP77" at bounding box center [120, 162] width 23 height 5
click at [125, 166] on span "LUISNIP77" at bounding box center [120, 162] width 23 height 5
copy span "LUISNIP77"
click at [277, 166] on span "Rp 200.000" at bounding box center [266, 162] width 24 height 5
drag, startPoint x: 283, startPoint y: 173, endPoint x: 428, endPoint y: 253, distance: 165.3
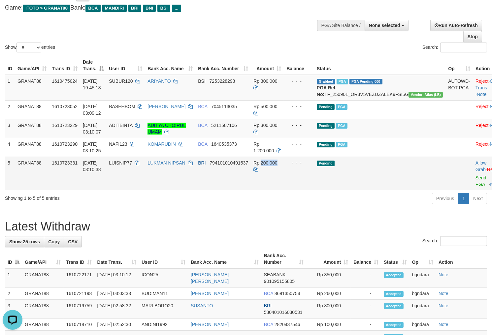
click at [277, 166] on span "Rp 200.000" at bounding box center [266, 162] width 24 height 5
copy span "200.000"
drag, startPoint x: 456, startPoint y: 189, endPoint x: 275, endPoint y: 88, distance: 206.8
click at [476, 187] on link "Send PGA" at bounding box center [481, 181] width 11 height 12
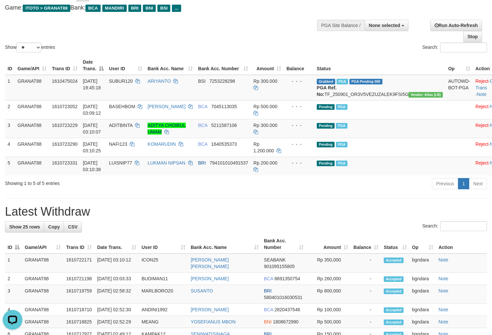
click at [287, 38] on div "Show ** ** ** *** entries Search:" at bounding box center [246, 18] width 492 height 72
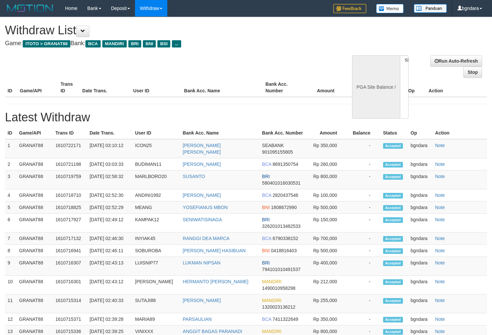
select select
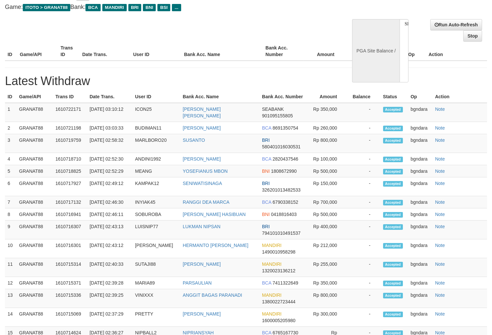
select select "**"
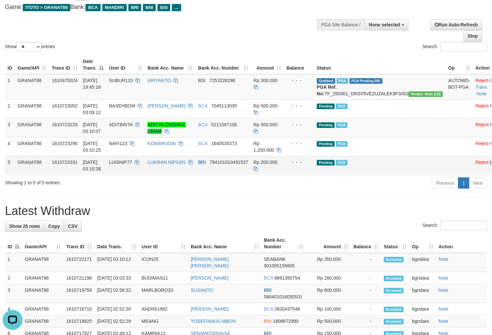
scroll to position [0, 0]
click at [370, 24] on span "None selected" at bounding box center [384, 24] width 31 height 5
click at [385, 58] on label "[ITOTO] GRANAT88" at bounding box center [378, 58] width 62 height 9
select select "****"
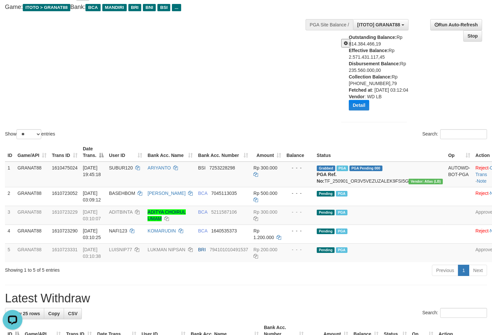
click at [242, 93] on div "Show ** ** ** *** entries Search:" at bounding box center [246, 61] width 492 height 160
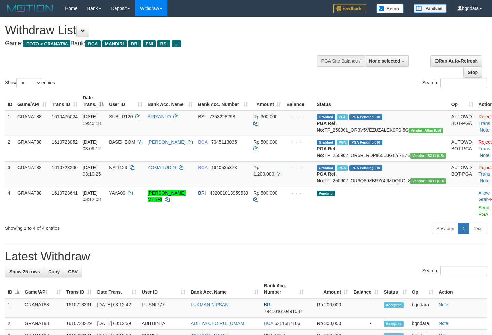
select select
select select "**"
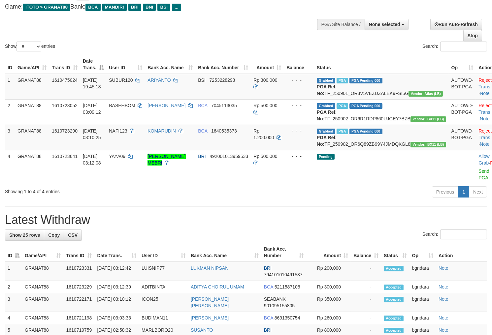
click at [251, 33] on div "Show ** ** ** *** entries Search:" at bounding box center [246, 17] width 492 height 72
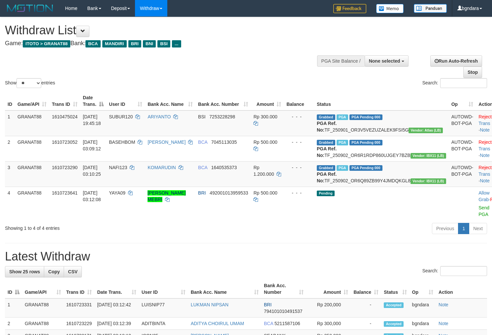
select select
select select "**"
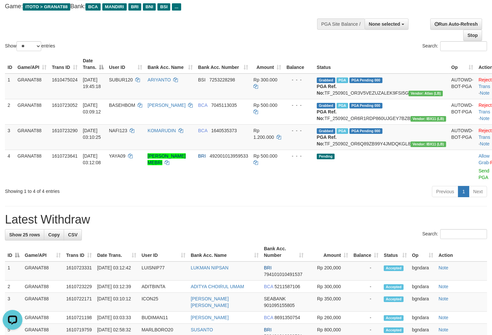
click at [252, 29] on div "Show ** ** ** *** entries Search:" at bounding box center [246, 16] width 492 height 72
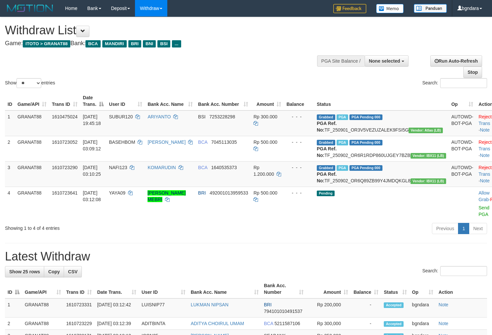
select select
select select "**"
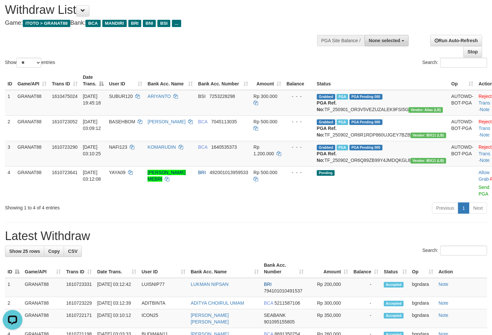
click at [391, 38] on span "None selected" at bounding box center [384, 40] width 31 height 5
click at [369, 74] on label "[ITOTO] GRANAT88" at bounding box center [378, 74] width 62 height 9
select select "****"
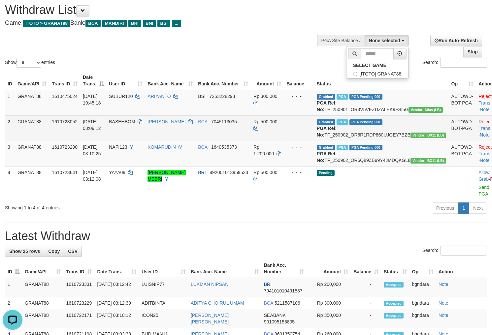
scroll to position [6, 0]
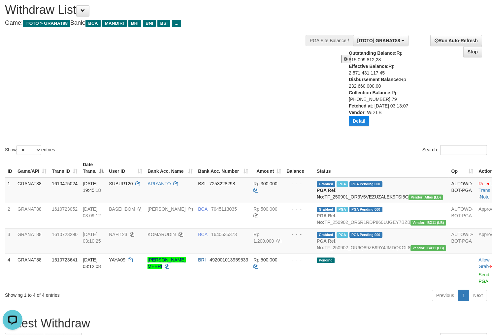
click at [219, 58] on div "Show ** ** ** *** entries Search:" at bounding box center [246, 77] width 492 height 160
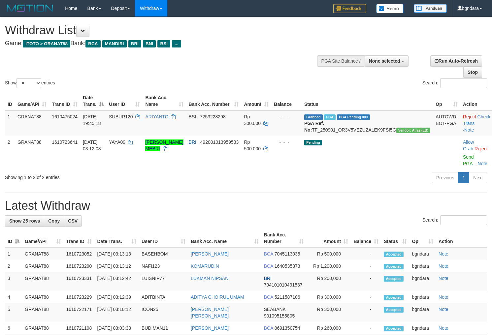
select select
select select "**"
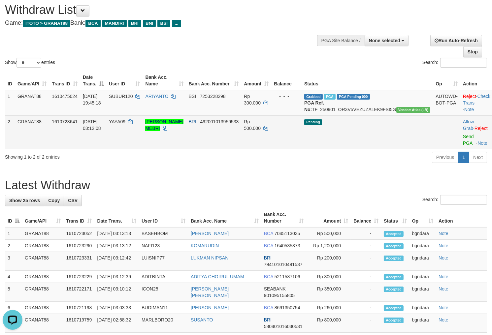
click at [125, 124] on span "YAYA09" at bounding box center [117, 121] width 17 height 5
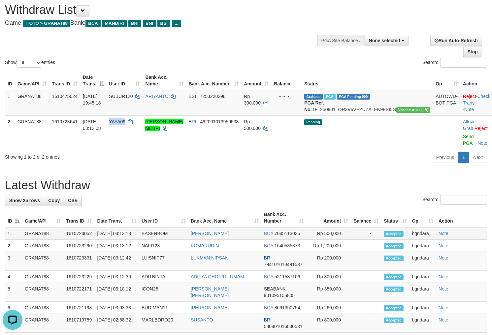
copy span "YAYA09"
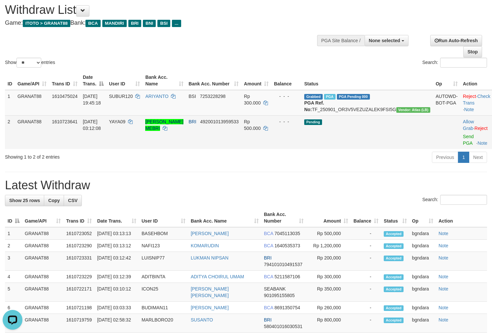
click at [261, 127] on span "Rp 500.000" at bounding box center [252, 125] width 17 height 12
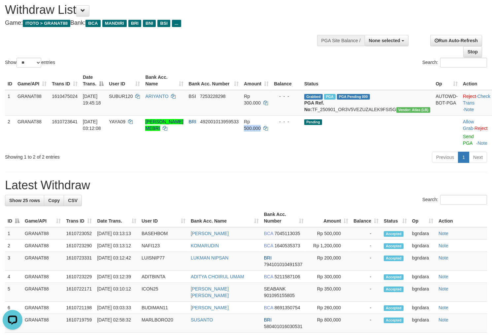
copy span "500.000"
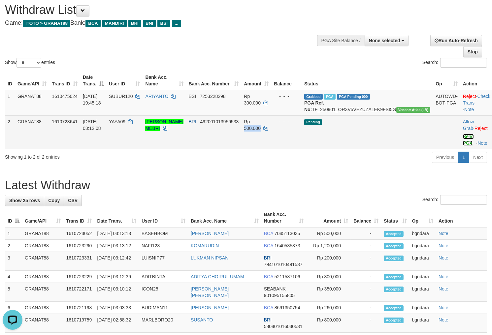
click at [463, 144] on link "Send PGA" at bounding box center [468, 140] width 11 height 12
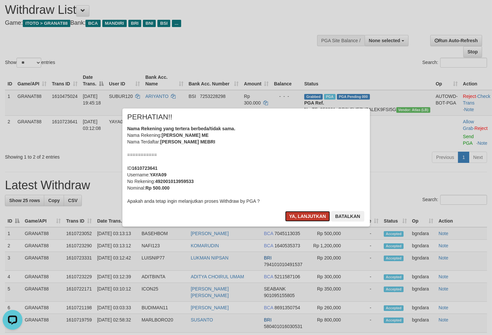
click at [308, 218] on button "Ya, lanjutkan" at bounding box center [307, 216] width 45 height 11
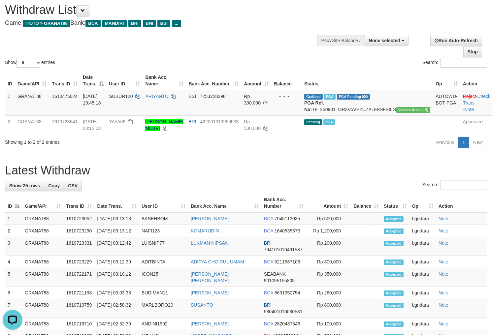
click at [236, 15] on h1 "Withdraw List" at bounding box center [163, 9] width 317 height 13
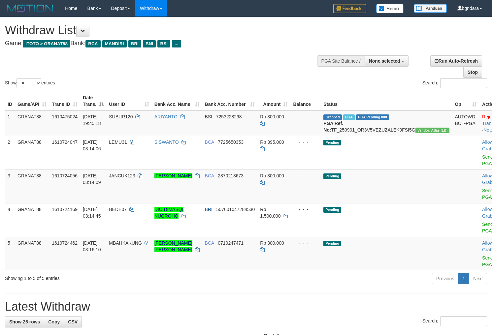
select select
select select "**"
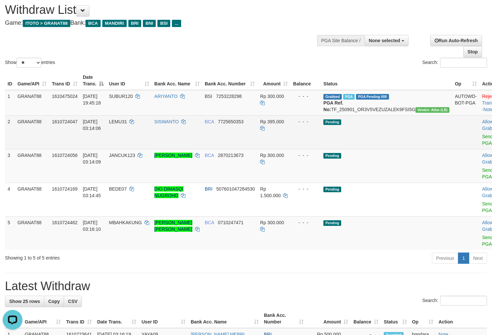
click at [127, 124] on span "LEMU31" at bounding box center [118, 121] width 18 height 5
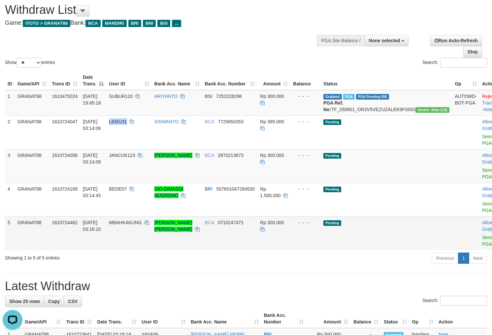
copy span "LEMU31"
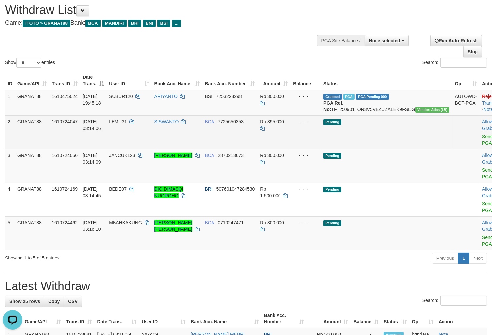
click at [284, 124] on span "Rp 395.000" at bounding box center [272, 121] width 24 height 5
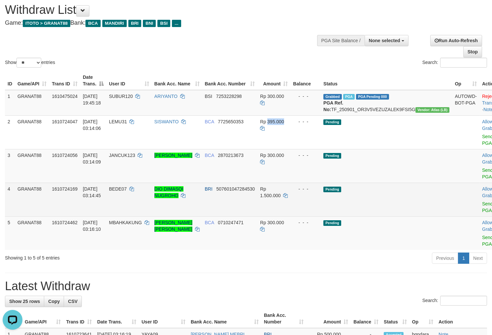
copy span "395.000"
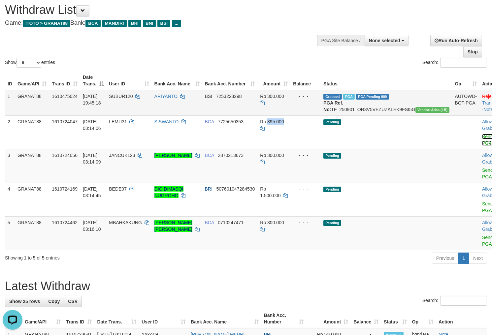
drag, startPoint x: 453, startPoint y: 142, endPoint x: 273, endPoint y: 91, distance: 187.4
click at [482, 142] on link "Send PGA" at bounding box center [487, 140] width 11 height 12
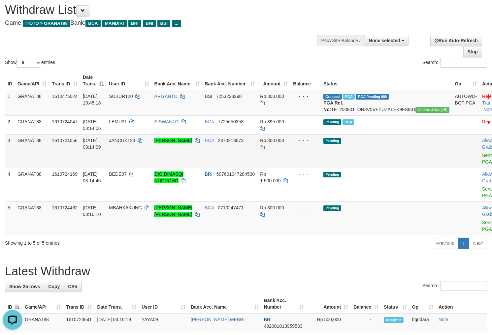
click at [127, 143] on span "JANCUK123" at bounding box center [122, 140] width 26 height 5
click at [126, 143] on span "JANCUK123" at bounding box center [122, 140] width 26 height 5
copy span "JANCUK123"
click at [284, 143] on span "Rp 300.000" at bounding box center [272, 140] width 24 height 5
drag, startPoint x: 285, startPoint y: 145, endPoint x: 281, endPoint y: 147, distance: 3.9
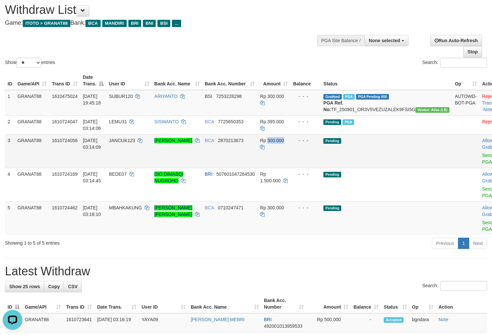
click at [281, 143] on span "Rp 300.000" at bounding box center [272, 140] width 24 height 5
copy span "300.000"
click at [482, 163] on link "Send PGA" at bounding box center [487, 159] width 11 height 12
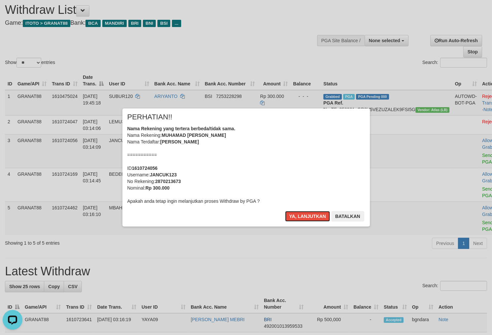
click at [296, 214] on button "Ya, lanjutkan" at bounding box center [307, 216] width 45 height 11
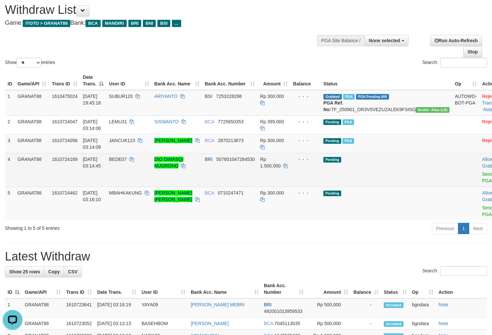
click at [127, 162] on span "BEDE07" at bounding box center [118, 159] width 18 height 5
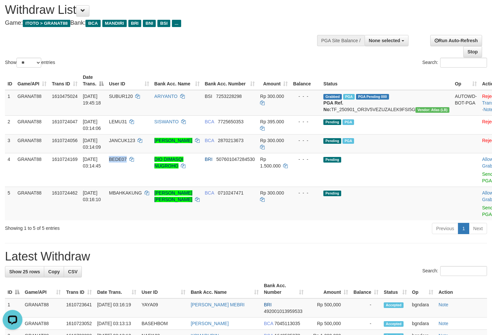
copy span "BEDE07"
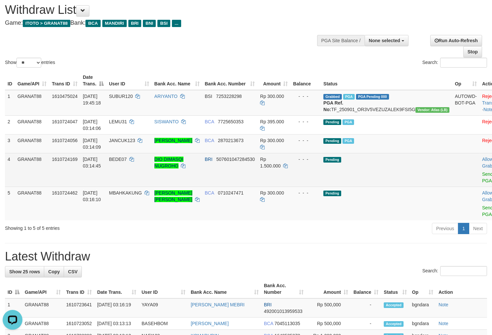
click at [281, 169] on span "Rp 1.500.000" at bounding box center [270, 163] width 20 height 12
drag, startPoint x: 282, startPoint y: 171, endPoint x: 278, endPoint y: 172, distance: 4.8
click at [278, 169] on span "Rp 1.500.000" at bounding box center [270, 163] width 20 height 12
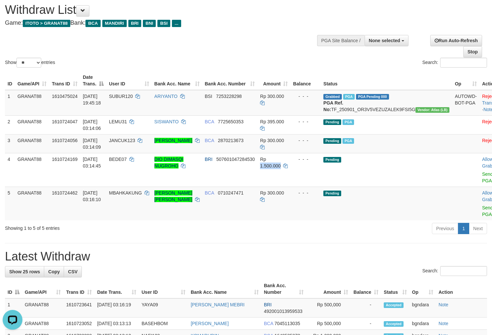
copy span "1.500.000"
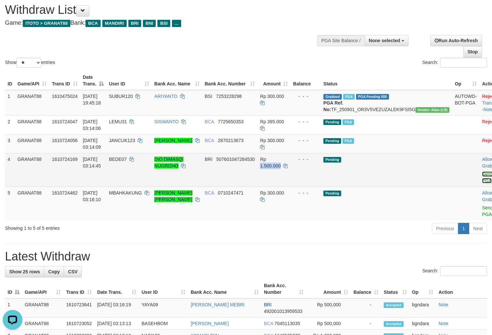
click at [482, 184] on link "Send PGA" at bounding box center [487, 178] width 11 height 12
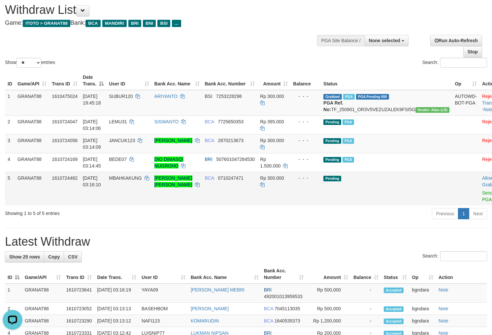
click at [133, 188] on td "MBAHKAKUNG" at bounding box center [128, 189] width 45 height 34
drag, startPoint x: 133, startPoint y: 188, endPoint x: 129, endPoint y: 188, distance: 4.4
click at [129, 188] on td "MBAHKAKUNG" at bounding box center [128, 189] width 45 height 34
copy span "MBAHKAKUNG"
click at [287, 187] on td "Rp 300.000" at bounding box center [273, 189] width 33 height 34
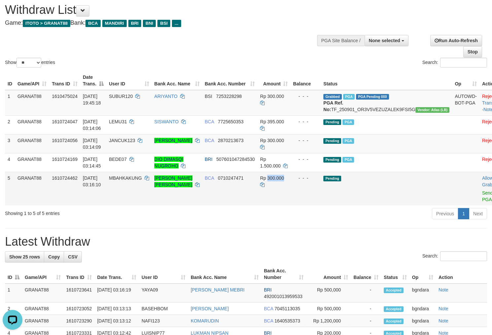
click at [285, 188] on td "Rp 300.000" at bounding box center [273, 189] width 33 height 34
copy span "300.000"
click at [482, 202] on link "Send PGA" at bounding box center [487, 196] width 11 height 12
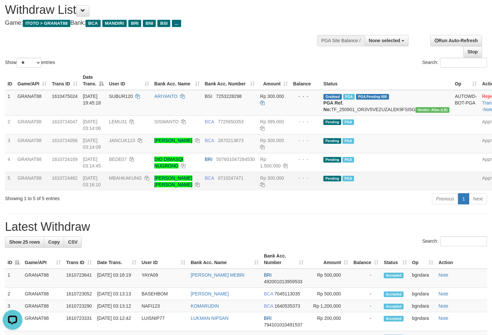
click at [256, 6] on h1 "Withdraw List" at bounding box center [163, 9] width 317 height 13
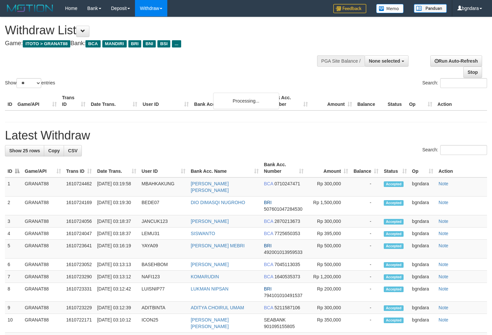
select select
select select "**"
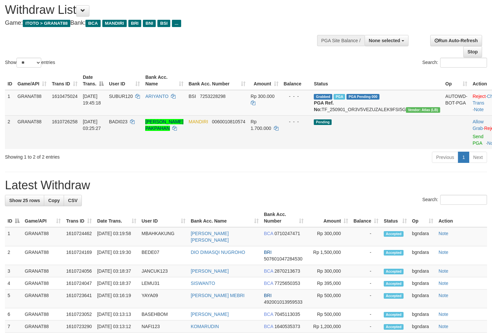
click at [127, 124] on span "BADI023" at bounding box center [118, 121] width 18 height 5
click at [125, 124] on span "BADI023" at bounding box center [118, 121] width 18 height 5
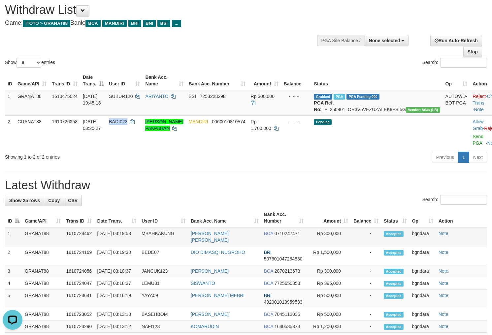
copy span "BADI023"
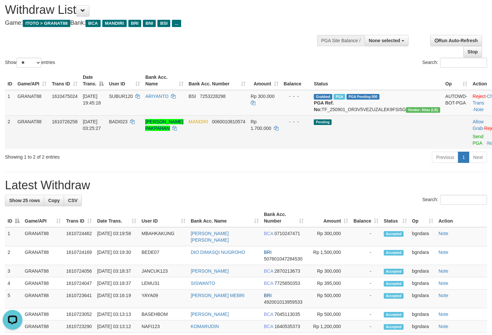
click at [271, 126] on span "Rp 1.700.000" at bounding box center [261, 125] width 20 height 12
click at [271, 127] on span "Rp 1.700.000" at bounding box center [261, 125] width 20 height 12
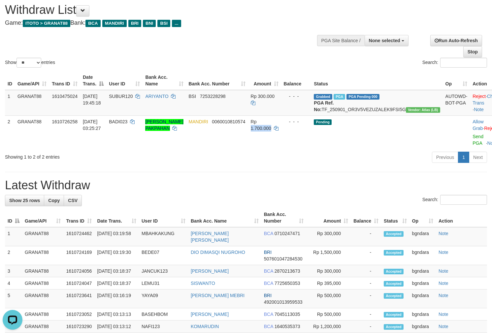
copy span "1.700.000"
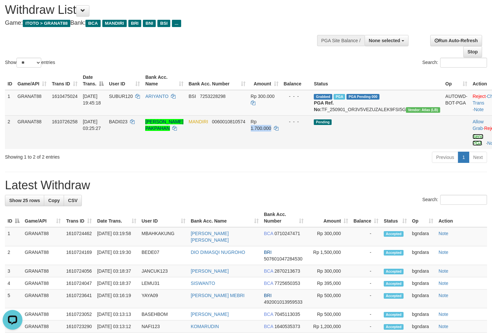
click at [473, 140] on link "Send PGA" at bounding box center [478, 140] width 11 height 12
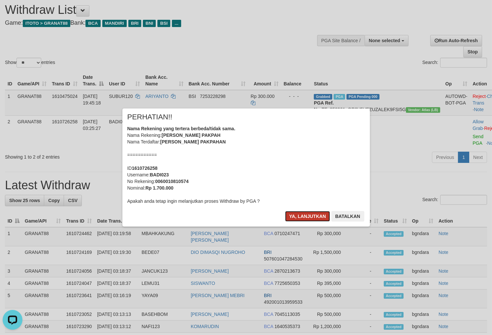
click at [307, 219] on button "Ya, lanjutkan" at bounding box center [307, 216] width 45 height 11
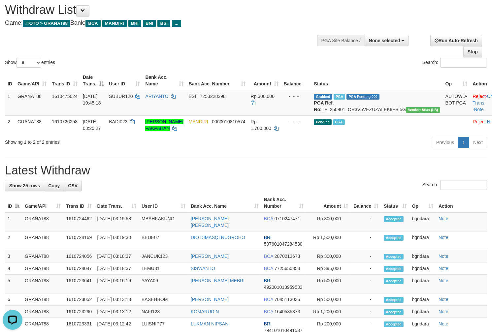
click at [264, 47] on div "Show ** ** ** *** entries Search:" at bounding box center [246, 33] width 492 height 72
click at [278, 15] on h1 "Withdraw List" at bounding box center [163, 9] width 317 height 13
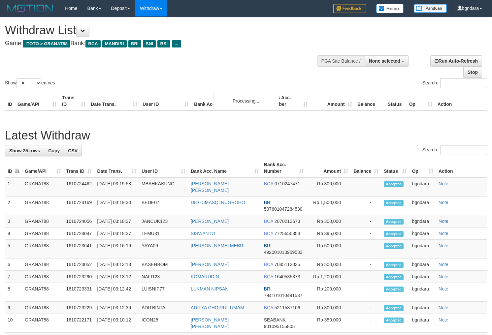
select select
select select "**"
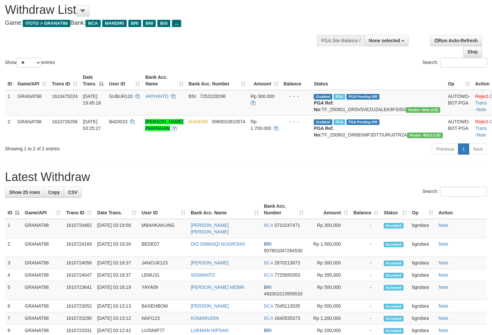
click at [281, 40] on div "Show ** ** ** *** entries Search:" at bounding box center [246, 33] width 492 height 72
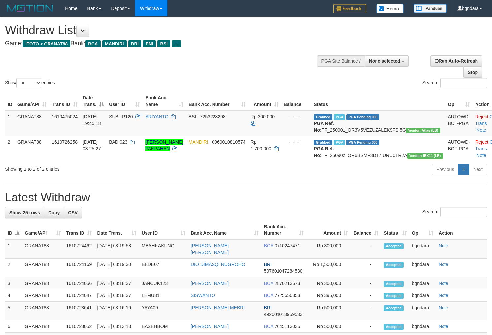
select select
select select "**"
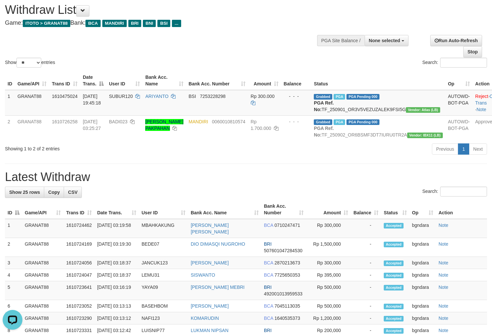
click at [229, 35] on div "Show ** ** ** *** entries Search:" at bounding box center [246, 33] width 492 height 72
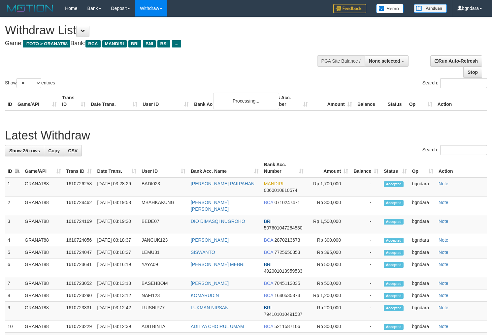
select select
select select "**"
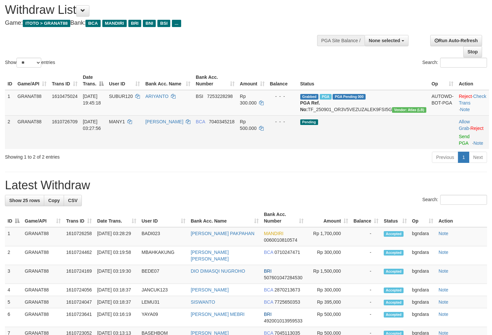
click at [125, 124] on span "MANY1" at bounding box center [117, 121] width 16 height 5
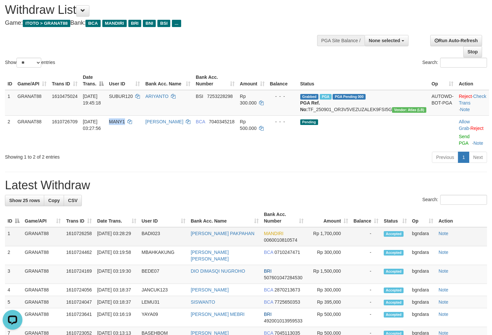
scroll to position [0, 0]
copy span "MANY1"
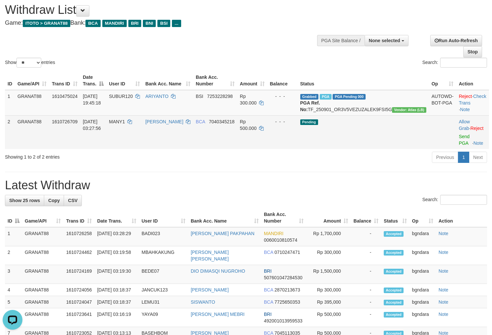
click at [257, 127] on span "Rp 500.000" at bounding box center [248, 125] width 17 height 12
click at [257, 126] on span "Rp 500.000" at bounding box center [248, 125] width 17 height 12
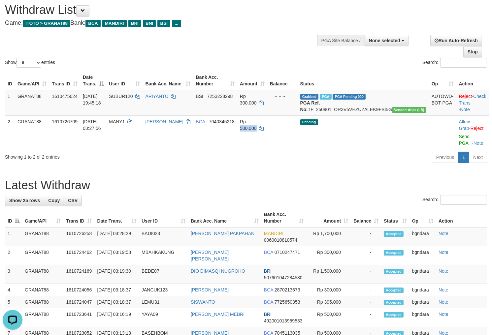
copy span "500.000"
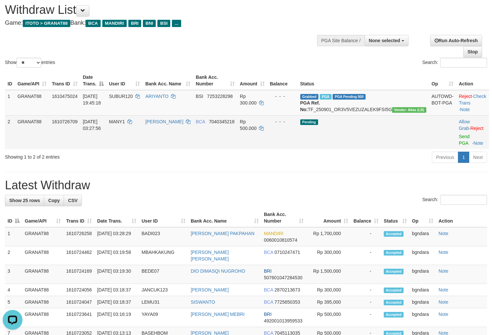
click at [456, 145] on td "Allow Grab · Reject Send PGA · Note" at bounding box center [472, 133] width 33 height 34
click at [459, 143] on link "Send PGA" at bounding box center [464, 140] width 11 height 12
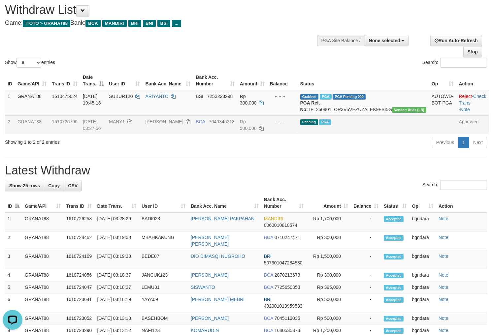
click at [278, 18] on div "Withdraw List Game: ITOTO > GRANAT88 Bank: BCA MANDIRI BRI BNI BSI ..." at bounding box center [163, 14] width 317 height 23
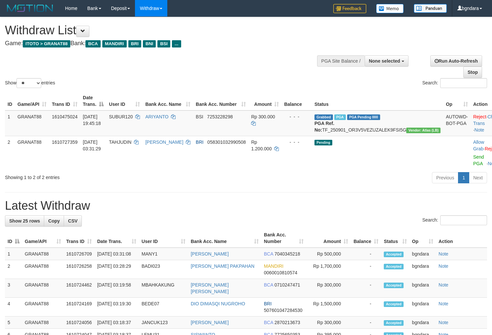
select select
select select "**"
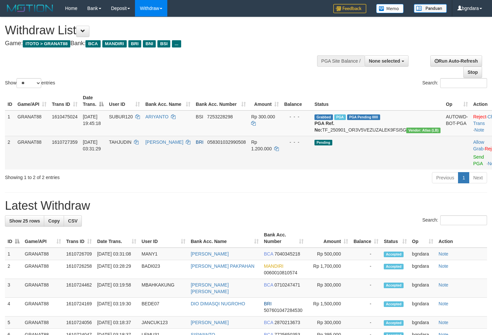
scroll to position [20, 0]
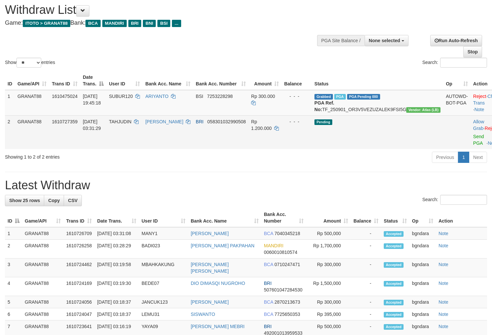
click at [131, 124] on span "TAHJUDIN" at bounding box center [120, 121] width 22 height 5
drag, startPoint x: 139, startPoint y: 127, endPoint x: 134, endPoint y: 127, distance: 5.0
click at [131, 124] on span "TAHJUDIN" at bounding box center [120, 121] width 22 height 5
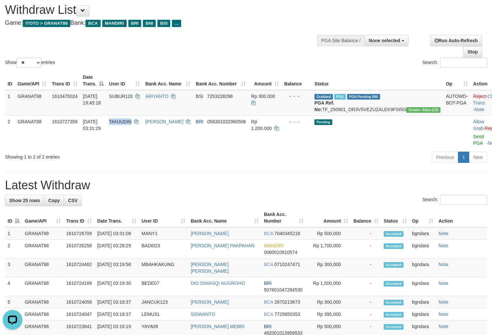
copy span "TAHJUDIN"
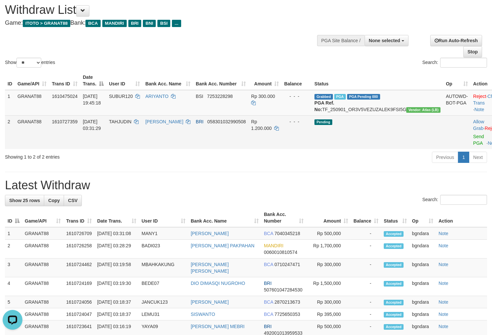
click at [272, 128] on span "Rp 1.200.000" at bounding box center [261, 125] width 20 height 12
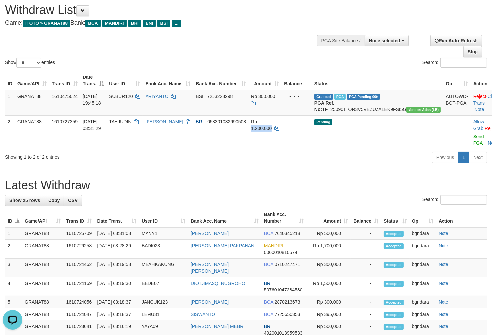
copy span "1.200.000"
drag, startPoint x: 453, startPoint y: 143, endPoint x: 278, endPoint y: 91, distance: 183.2
click at [473, 143] on link "Send PGA" at bounding box center [478, 140] width 11 height 12
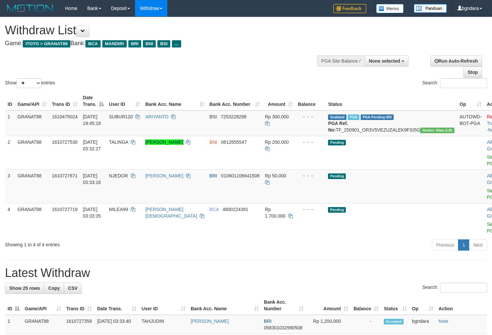
select select
select select "**"
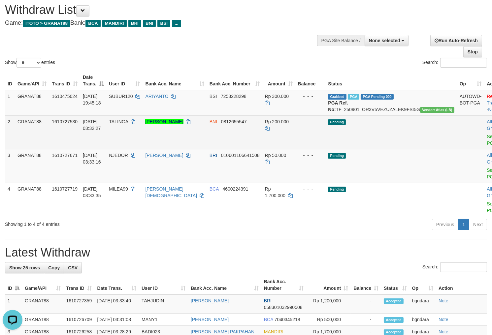
click at [128, 124] on span "TALINGA" at bounding box center [118, 121] width 19 height 5
drag, startPoint x: 132, startPoint y: 125, endPoint x: 127, endPoint y: 126, distance: 5.4
click at [127, 124] on span "TALINGA" at bounding box center [118, 121] width 19 height 5
click at [126, 130] on td "TALINGA" at bounding box center [124, 133] width 36 height 34
click at [123, 130] on td "TALINGA" at bounding box center [124, 133] width 36 height 34
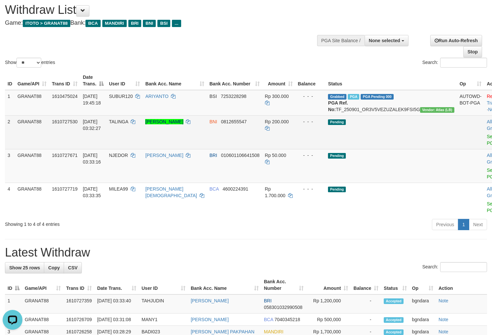
click at [283, 124] on span "Rp 200.000" at bounding box center [277, 121] width 24 height 5
click at [280, 124] on span "Rp 200.000" at bounding box center [277, 121] width 24 height 5
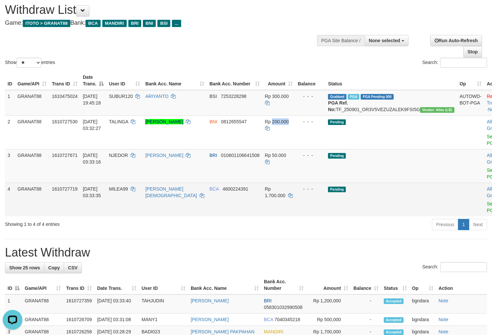
copy span "200.000"
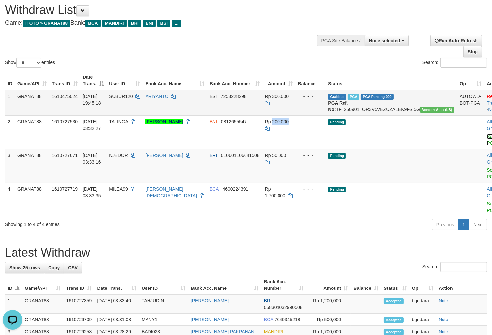
drag, startPoint x: 457, startPoint y: 143, endPoint x: 274, endPoint y: 91, distance: 190.2
click at [487, 143] on link "Send PGA" at bounding box center [492, 140] width 11 height 12
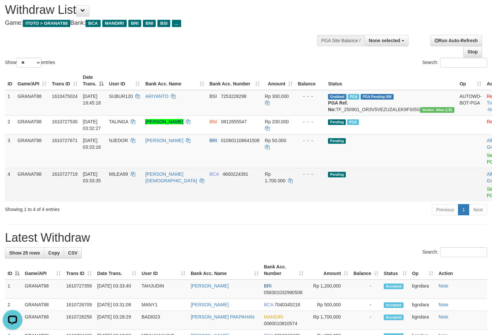
click at [128, 177] on span "MILEA99" at bounding box center [118, 174] width 19 height 5
click at [286, 184] on span "Rp 1.700.000" at bounding box center [275, 178] width 20 height 12
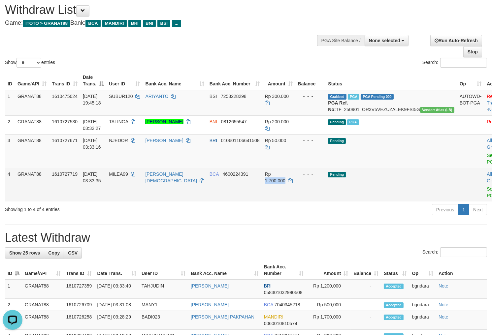
click at [286, 184] on span "Rp 1.700.000" at bounding box center [275, 178] width 20 height 12
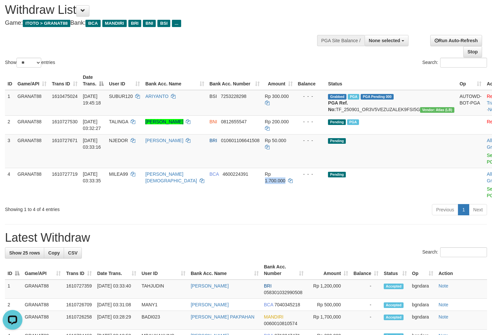
copy span "1.700.000"
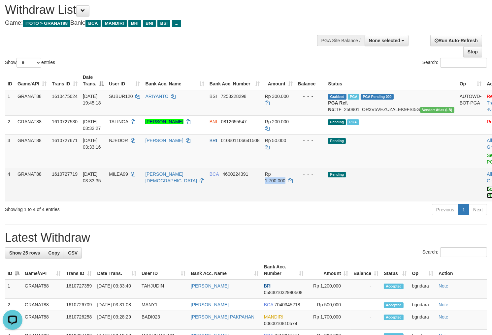
click at [487, 198] on link "Send PGA" at bounding box center [492, 193] width 11 height 12
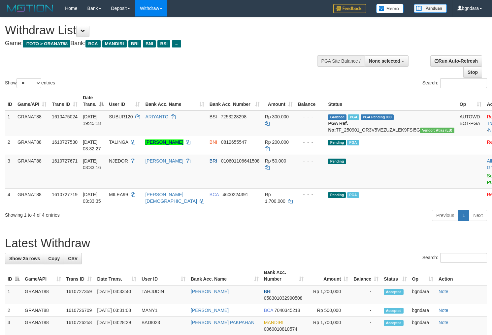
select select
select select "**"
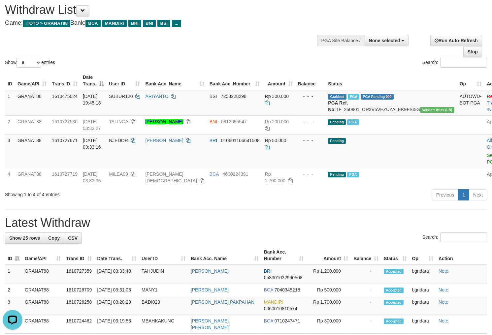
click at [240, 43] on div "Show ** ** ** *** entries Search:" at bounding box center [246, 33] width 492 height 72
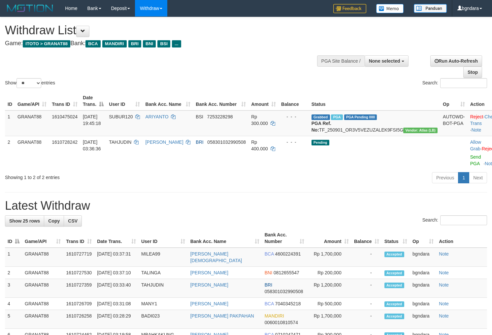
select select
select select "**"
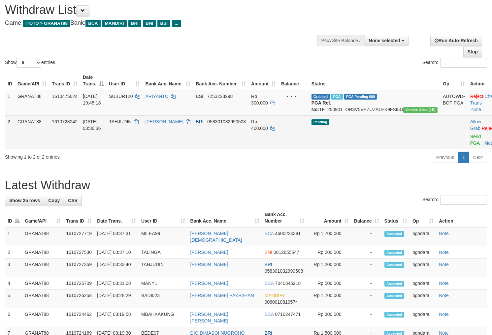
click at [128, 124] on span "TAHJUDIN" at bounding box center [120, 121] width 22 height 5
drag, startPoint x: 128, startPoint y: 126, endPoint x: 124, endPoint y: 126, distance: 3.6
click at [124, 124] on span "TAHJUDIN" at bounding box center [120, 121] width 22 height 5
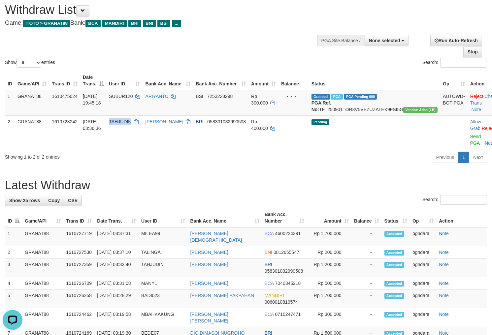
copy span "TAHJUDIN"
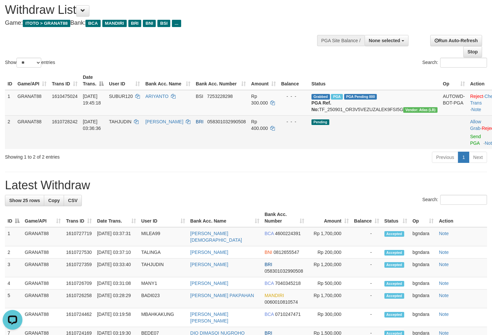
click at [268, 125] on span "Rp 400.000" at bounding box center [259, 125] width 17 height 12
click at [268, 126] on span "Rp 400.000" at bounding box center [259, 125] width 17 height 12
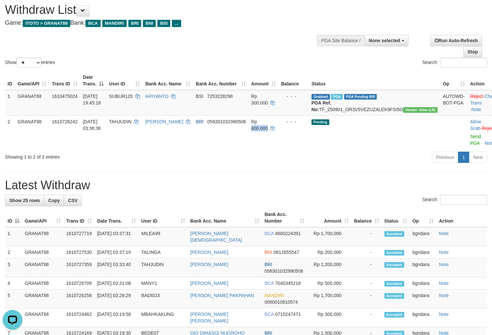
copy span "400.000"
click at [470, 144] on link "Send PGA" at bounding box center [475, 140] width 11 height 12
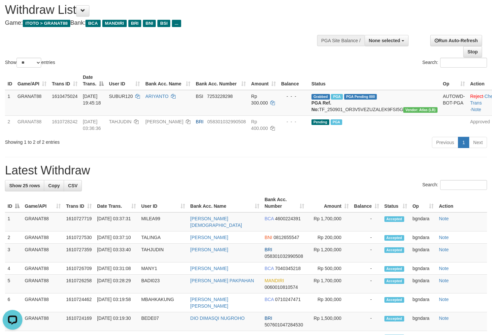
click at [245, 22] on h4 "Game: ITOTO > GRANAT88 Bank: BCA MANDIRI BRI BNI BSI ..." at bounding box center [163, 23] width 317 height 7
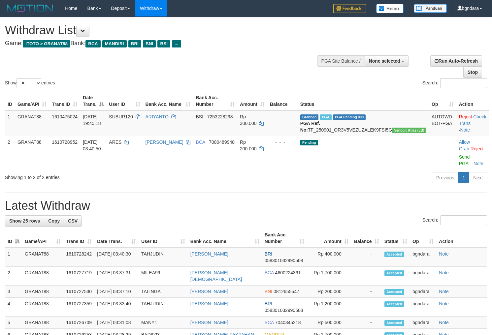
select select
select select "**"
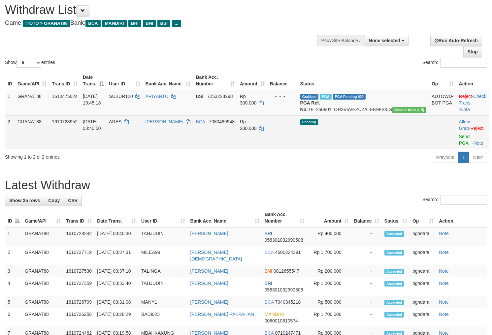
click at [121, 124] on span "ARES" at bounding box center [115, 121] width 13 height 5
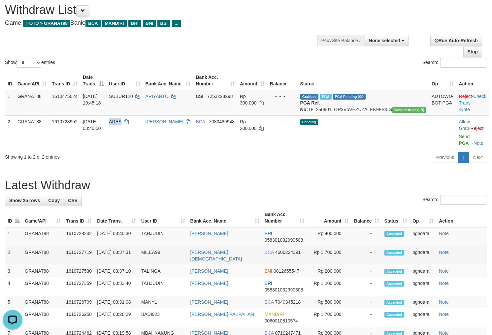
drag, startPoint x: 133, startPoint y: 127, endPoint x: 486, endPoint y: 267, distance: 379.6
click at [121, 124] on span "ARES" at bounding box center [115, 121] width 13 height 5
copy span "ARES"
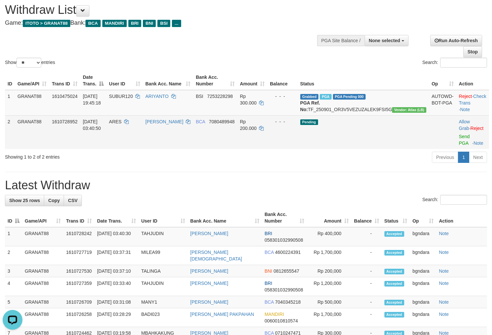
click at [257, 127] on span "Rp 200.000" at bounding box center [248, 125] width 17 height 12
click at [257, 129] on span "Rp 200.000" at bounding box center [248, 125] width 17 height 12
click at [257, 130] on span "Rp 200.000" at bounding box center [248, 125] width 17 height 12
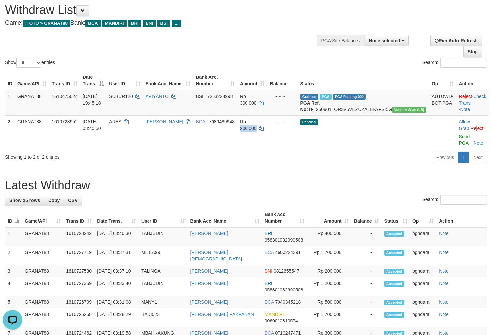
copy span "200.000"
drag, startPoint x: 452, startPoint y: 141, endPoint x: 278, endPoint y: 88, distance: 181.1
click at [459, 141] on link "Send PGA" at bounding box center [464, 140] width 11 height 12
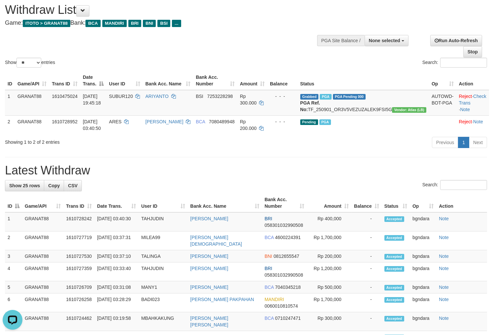
click at [267, 24] on h4 "Game: ITOTO > GRANAT88 Bank: BCA MANDIRI BRI BNI BSI ..." at bounding box center [163, 23] width 317 height 7
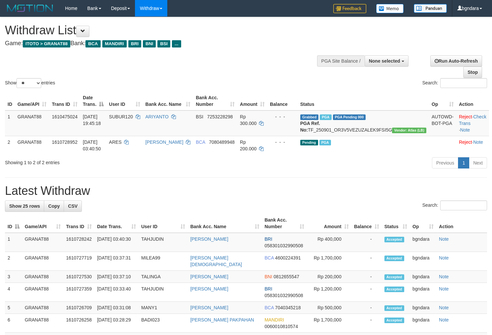
select select
select select "**"
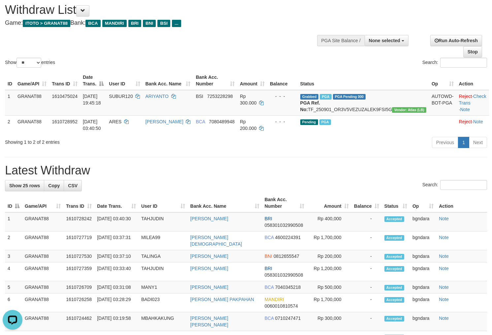
click at [235, 32] on div "Show ** ** ** *** entries Search:" at bounding box center [246, 33] width 492 height 72
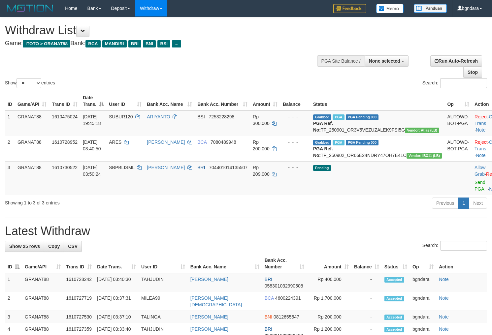
select select
select select "**"
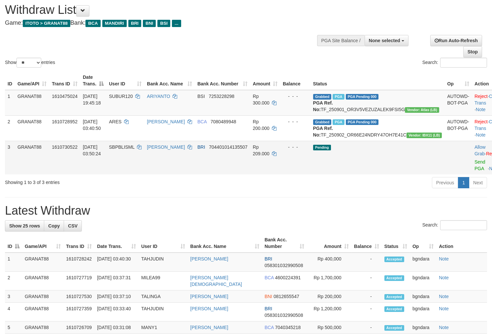
click at [134, 150] on span "SBPBLISML" at bounding box center [121, 147] width 25 height 5
drag, startPoint x: 138, startPoint y: 158, endPoint x: 168, endPoint y: 179, distance: 36.6
click at [131, 150] on span "SBPBLISML" at bounding box center [121, 147] width 25 height 5
copy span "SBPBLISML"
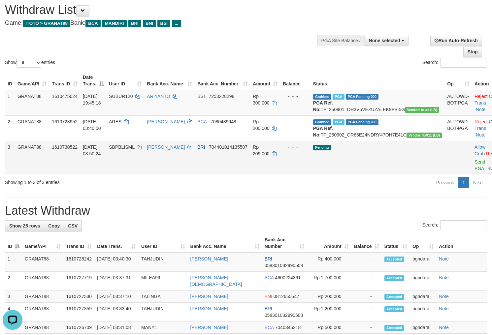
click at [280, 163] on td "Rp 209.000" at bounding box center [265, 158] width 30 height 34
copy span "209.000"
click at [475, 171] on link "Send PGA" at bounding box center [480, 165] width 11 height 12
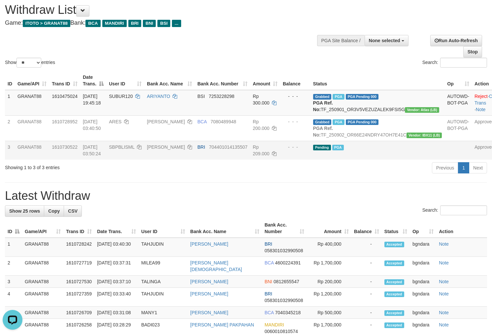
click at [236, 44] on div "Show ** ** ** *** entries Search:" at bounding box center [246, 33] width 492 height 72
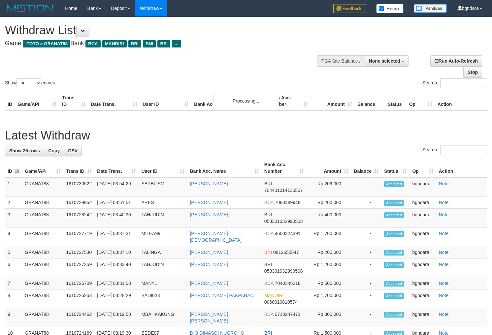
select select
select select "**"
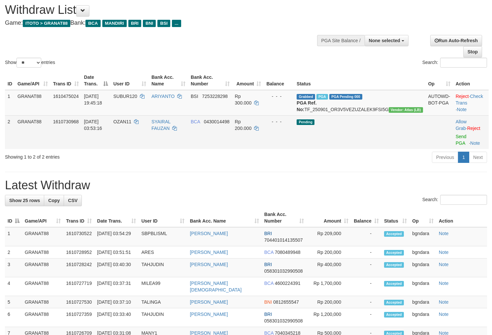
click at [130, 124] on span "OZAN11" at bounding box center [123, 121] width 18 height 5
click at [127, 124] on span "OZAN11" at bounding box center [123, 121] width 18 height 5
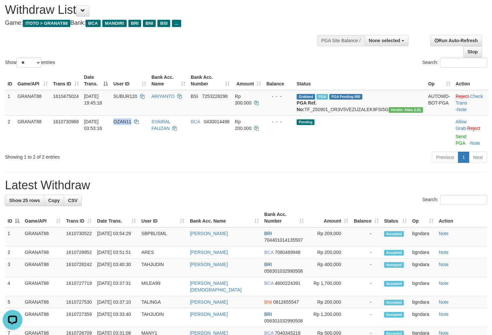
copy span "OZAN11"
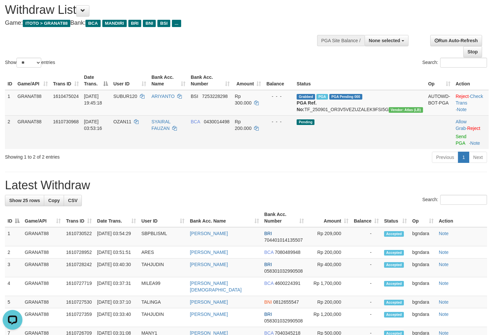
click at [264, 124] on td "Rp 200.000" at bounding box center [248, 133] width 32 height 34
drag, startPoint x: 281, startPoint y: 124, endPoint x: 277, endPoint y: 126, distance: 3.8
click at [264, 126] on td "Rp 200.000" at bounding box center [248, 133] width 32 height 34
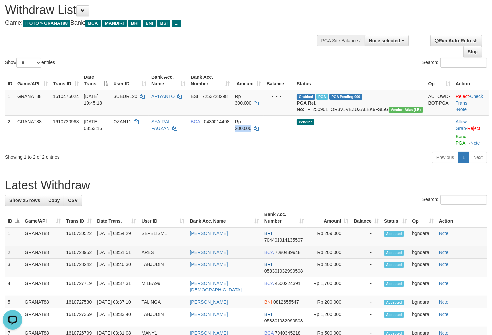
copy span "200.000"
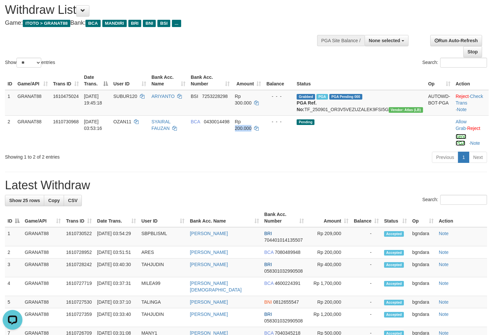
drag, startPoint x: 451, startPoint y: 144, endPoint x: 279, endPoint y: 87, distance: 181.1
click at [456, 144] on link "Send PGA" at bounding box center [461, 140] width 11 height 12
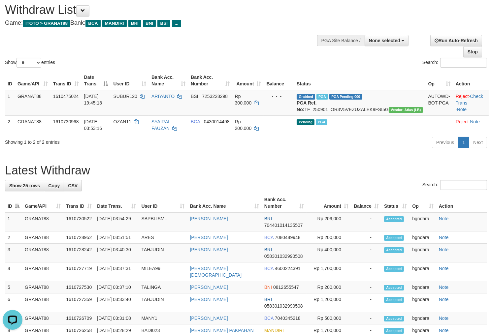
click at [241, 47] on div "Show ** ** ** *** entries Search:" at bounding box center [246, 33] width 492 height 72
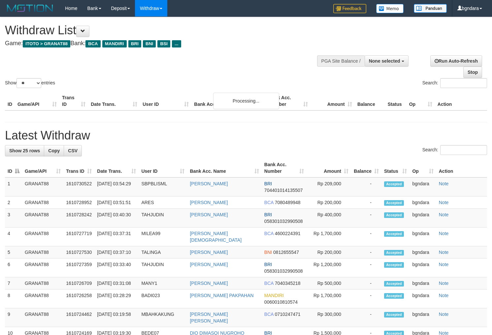
select select
select select "**"
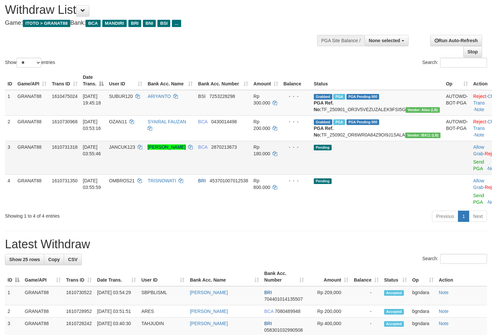
click at [133, 150] on span "JANCUK123" at bounding box center [122, 147] width 26 height 5
drag, startPoint x: 133, startPoint y: 160, endPoint x: 129, endPoint y: 160, distance: 3.6
click at [129, 150] on span "JANCUK123" at bounding box center [122, 147] width 26 height 5
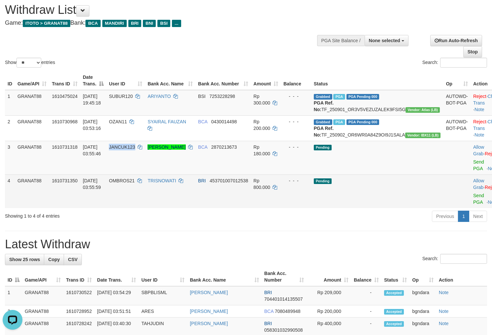
copy span "JANCUK123"
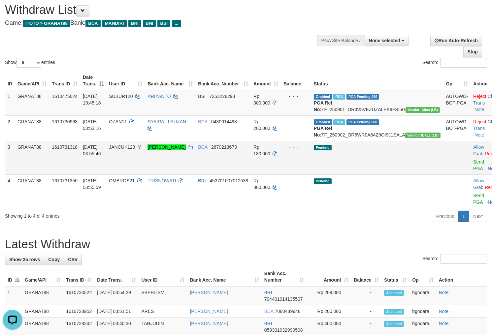
click at [281, 156] on td "Rp 180.000" at bounding box center [266, 158] width 30 height 34
drag, startPoint x: 281, startPoint y: 156, endPoint x: 277, endPoint y: 158, distance: 4.3
click at [277, 158] on td "Rp 180.000" at bounding box center [266, 158] width 30 height 34
copy span "180.000"
click at [471, 175] on td "Allow Grab · Reject Send PGA · Note" at bounding box center [487, 158] width 33 height 34
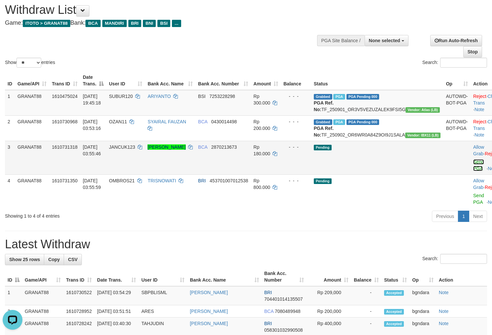
click at [473, 171] on link "Send PGA" at bounding box center [478, 165] width 11 height 12
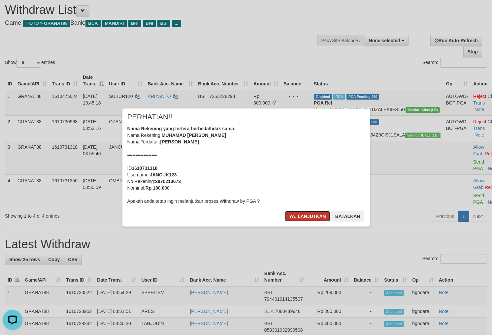
click at [292, 216] on button "Ya, lanjutkan" at bounding box center [307, 216] width 45 height 11
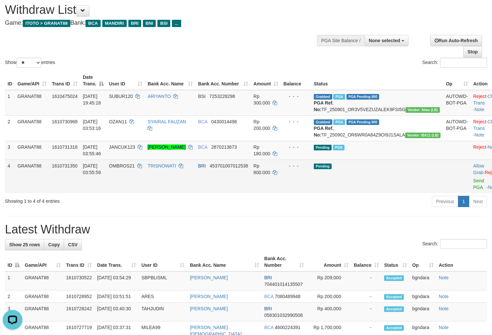
click at [133, 169] on span "OMBROS21" at bounding box center [122, 165] width 26 height 5
click at [129, 169] on span "OMBROS21" at bounding box center [122, 165] width 26 height 5
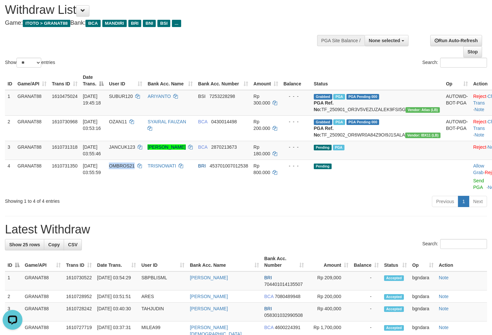
copy span "OMBROS21"
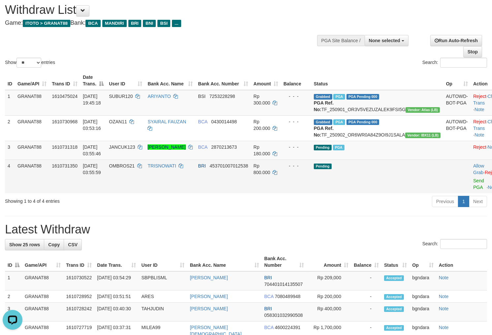
click at [270, 175] on span "Rp 800.000" at bounding box center [262, 169] width 17 height 12
drag, startPoint x: 282, startPoint y: 186, endPoint x: 278, endPoint y: 186, distance: 3.6
click at [270, 175] on span "Rp 800.000" at bounding box center [262, 169] width 17 height 12
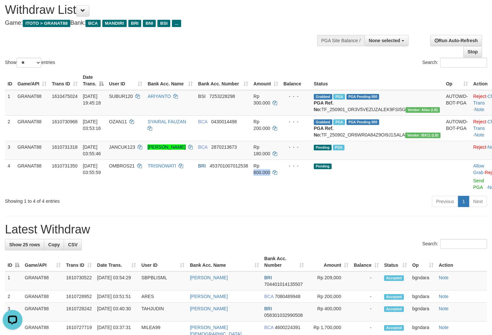
copy span "800.000"
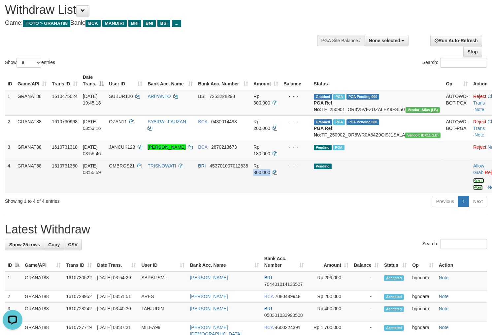
click at [473, 190] on link "Send PGA" at bounding box center [478, 184] width 11 height 12
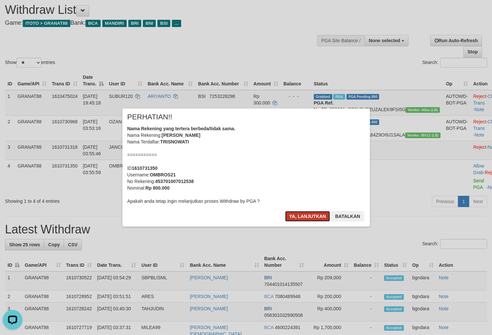
click at [287, 218] on button "Ya, lanjutkan" at bounding box center [307, 216] width 45 height 11
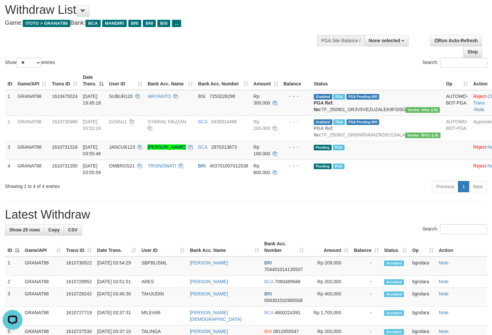
click at [259, 18] on div "Withdraw List Game: ITOTO > GRANAT88 Bank: BCA MANDIRI BRI BNI BSI ..." at bounding box center [163, 14] width 317 height 23
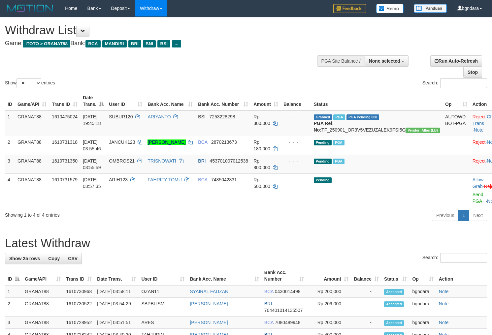
select select
select select "**"
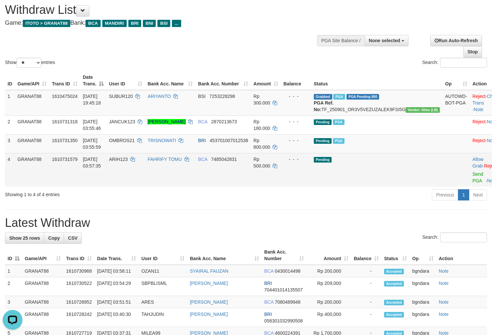
click at [128, 162] on span "ARIH123" at bounding box center [118, 159] width 19 height 5
drag, startPoint x: 133, startPoint y: 172, endPoint x: 127, endPoint y: 172, distance: 5.6
click at [127, 162] on span "ARIH123" at bounding box center [118, 159] width 19 height 5
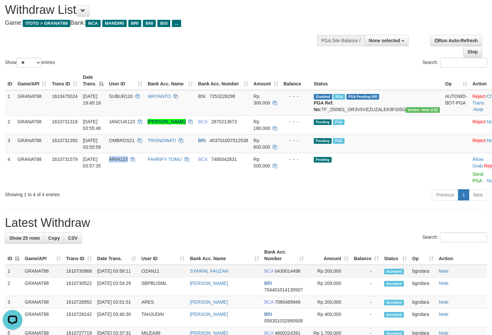
copy span "ARIH123"
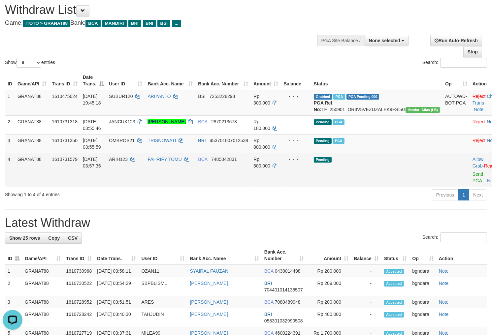
click at [270, 169] on span "Rp 500.000" at bounding box center [262, 163] width 17 height 12
drag, startPoint x: 288, startPoint y: 173, endPoint x: 283, endPoint y: 173, distance: 5.0
click at [270, 169] on span "Rp 500.000" at bounding box center [262, 163] width 17 height 12
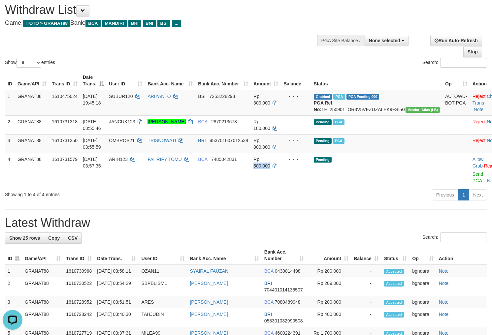
copy span "500.000"
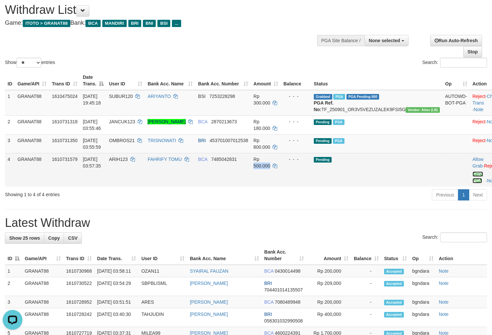
click at [473, 184] on link "Send PGA" at bounding box center [478, 178] width 11 height 12
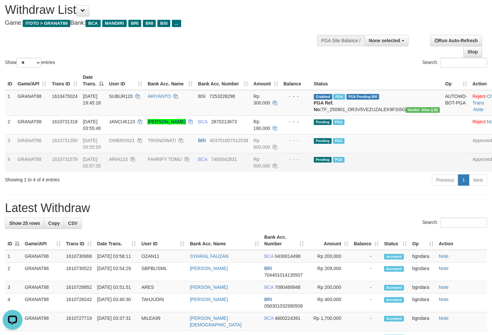
click at [273, 28] on div "**********" at bounding box center [166, 13] width 322 height 33
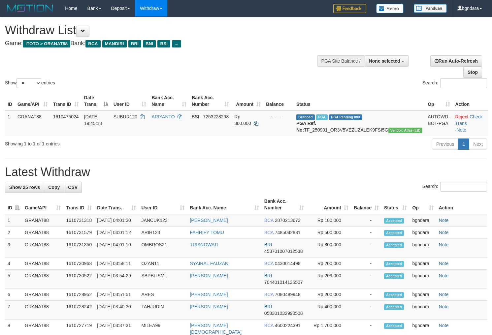
select select
select select "**"
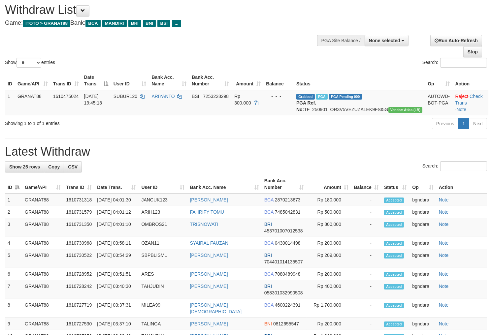
click at [273, 17] on div "Withdraw List Game: ITOTO > GRANAT88 Bank: BCA MANDIRI BRI BNI BSI ..." at bounding box center [163, 14] width 317 height 23
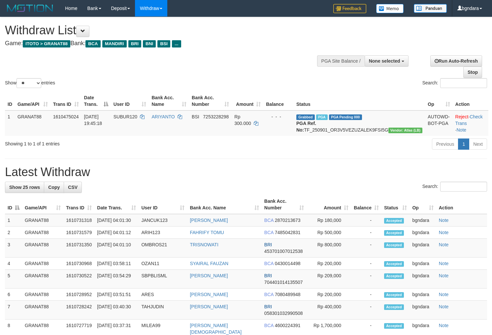
select select
select select "**"
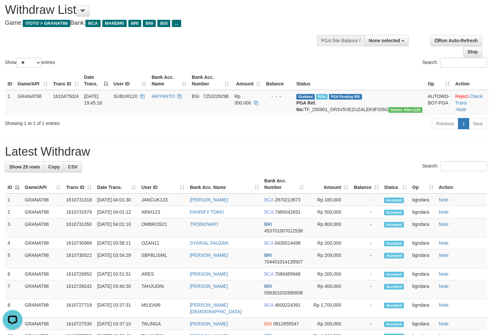
click at [246, 18] on div "Withdraw List Game: ITOTO > GRANAT88 Bank: BCA MANDIRI BRI BNI BSI ..." at bounding box center [163, 14] width 317 height 23
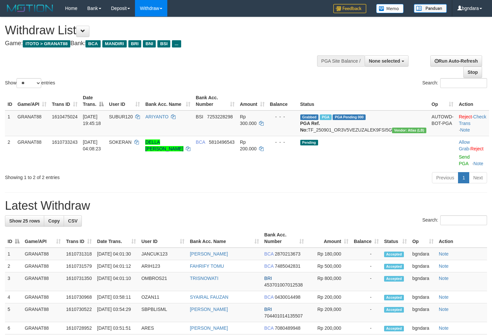
select select
select select "**"
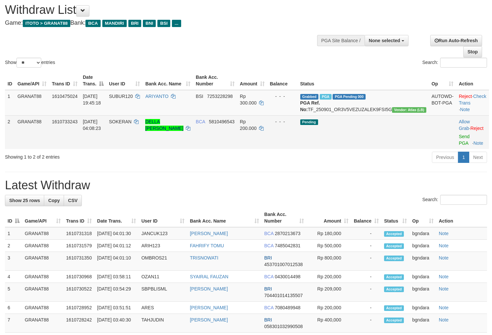
click at [137, 131] on td "SOKERAN" at bounding box center [124, 133] width 36 height 34
click at [134, 131] on td "SOKERAN" at bounding box center [124, 133] width 36 height 34
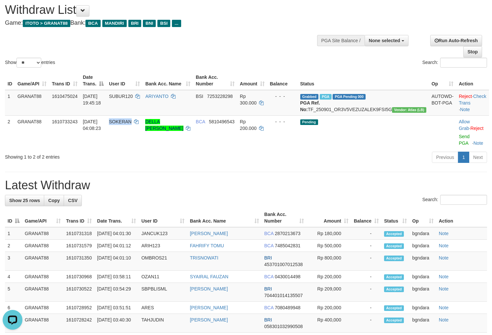
copy span "SOKERAN"
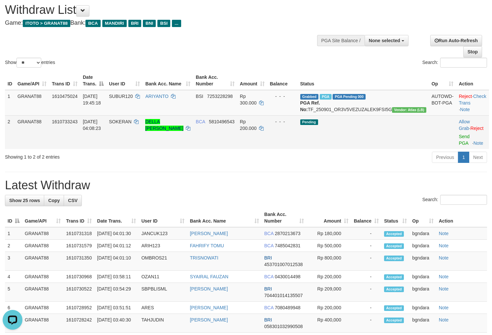
click at [257, 128] on span "Rp 200.000" at bounding box center [248, 125] width 17 height 12
click at [257, 129] on span "Rp 200.000" at bounding box center [248, 125] width 17 height 12
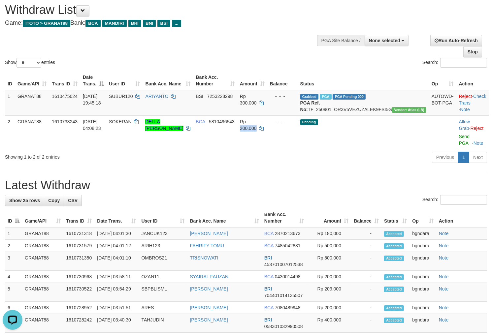
copy span "200.000"
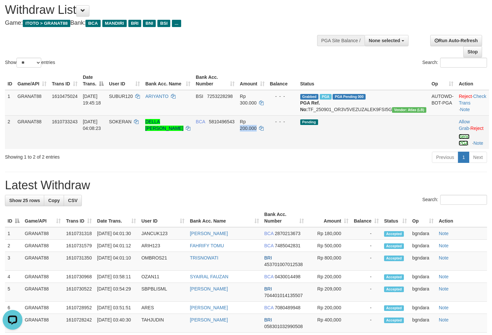
click at [459, 144] on link "Send PGA" at bounding box center [464, 140] width 11 height 12
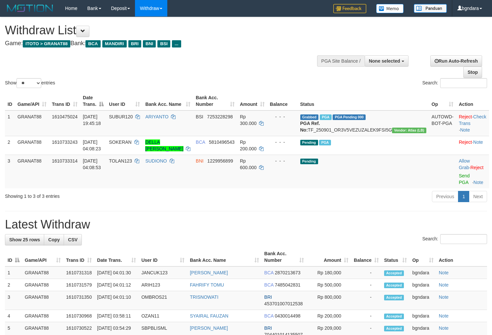
select select
select select "**"
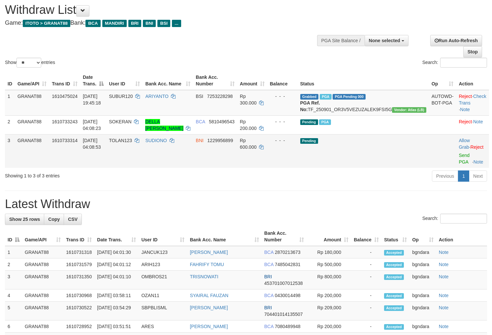
click at [132, 143] on span "TOLAN123" at bounding box center [120, 140] width 23 height 5
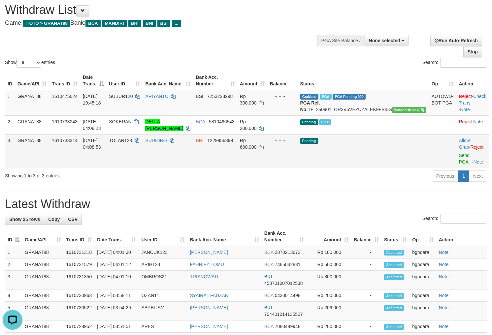
click at [257, 147] on span "Rp 600.000" at bounding box center [248, 144] width 17 height 12
copy span "600.000"
drag, startPoint x: 454, startPoint y: 161, endPoint x: 279, endPoint y: 87, distance: 189.1
click at [459, 161] on link "Send PGA" at bounding box center [464, 159] width 11 height 12
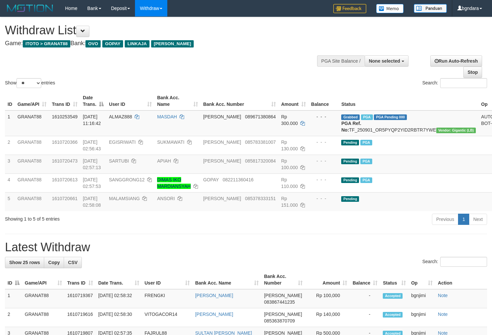
select select
select select "**"
drag, startPoint x: 0, startPoint y: 0, endPoint x: 270, endPoint y: 40, distance: 273.0
click at [270, 40] on h4 "Game: ITOTO > GRANAT88 Bank: OVO GOPAY LINKAJA [PERSON_NAME]" at bounding box center [163, 43] width 317 height 7
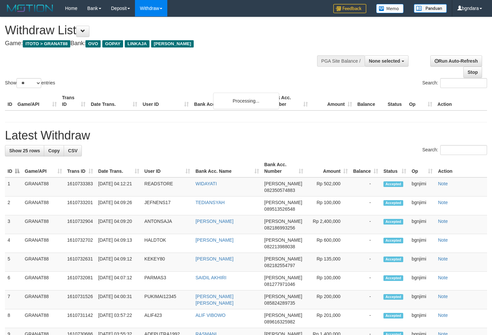
select select
select select "**"
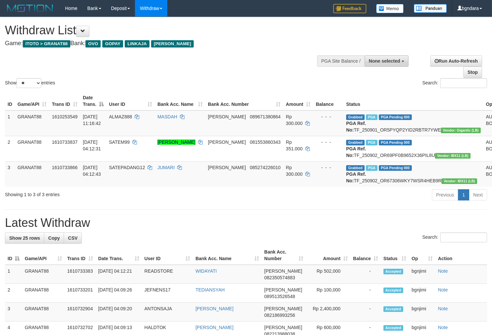
click at [381, 61] on span "None selected" at bounding box center [384, 60] width 31 height 5
click at [361, 91] on label "[ITOTO] GRANAT88" at bounding box center [378, 94] width 62 height 9
select select "****"
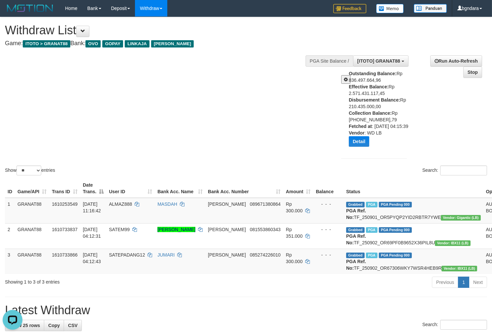
click at [268, 103] on div "Show ** ** ** *** entries Search:" at bounding box center [246, 97] width 492 height 160
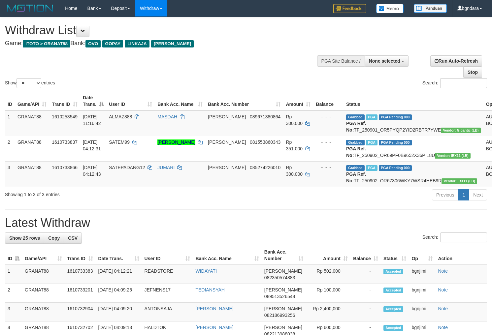
select select
select select "**"
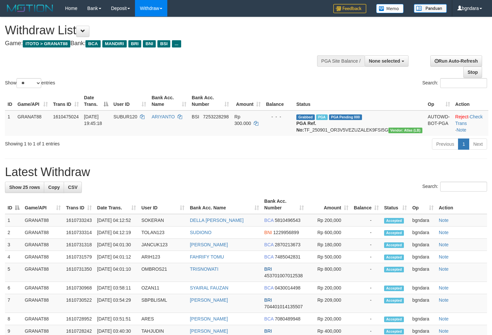
select select
select select "**"
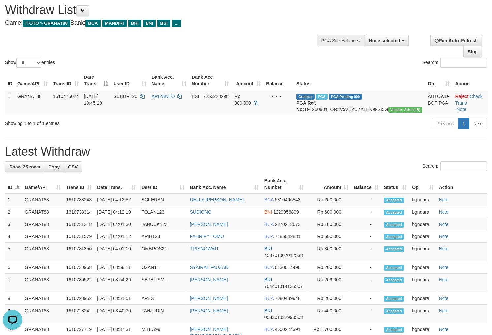
click at [252, 45] on div "Show ** ** ** *** entries Search:" at bounding box center [246, 33] width 492 height 72
click at [279, 37] on div "Show ** ** ** *** entries Search:" at bounding box center [246, 33] width 492 height 72
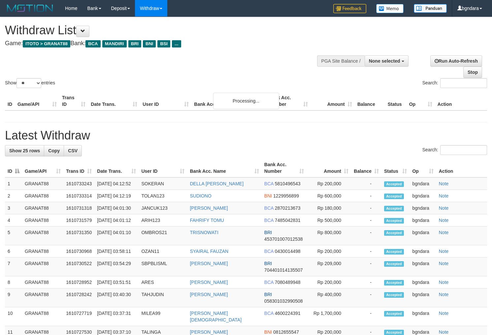
select select
select select "**"
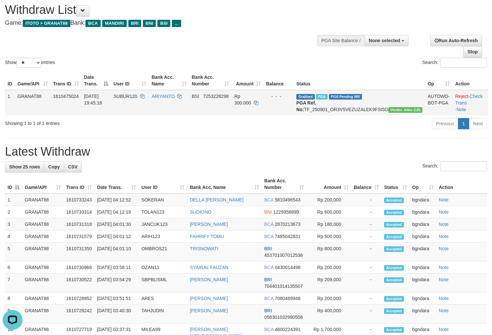
click at [137, 94] on span "SUBUR120" at bounding box center [126, 96] width 24 height 5
drag, startPoint x: 137, startPoint y: 94, endPoint x: 150, endPoint y: 105, distance: 17.2
click at [134, 94] on span "SUBUR120" at bounding box center [126, 96] width 24 height 5
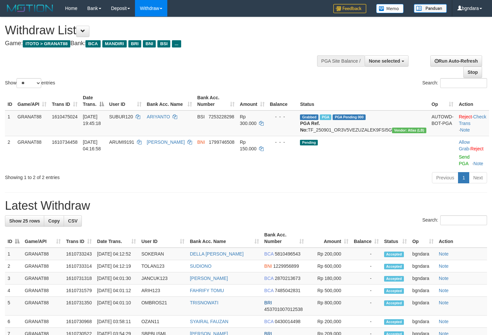
select select
select select "**"
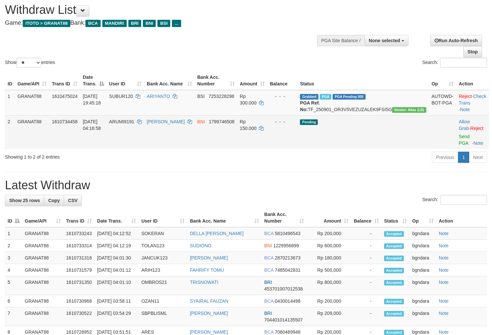
click at [134, 124] on span "ARUMI9191" at bounding box center [121, 121] width 25 height 5
drag, startPoint x: 141, startPoint y: 128, endPoint x: 176, endPoint y: 142, distance: 37.3
click at [134, 124] on span "ARUMI9191" at bounding box center [121, 121] width 25 height 5
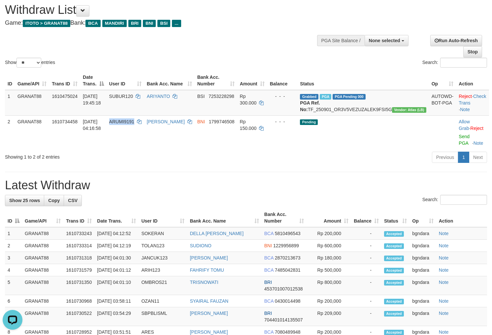
copy span "ARUMI9191"
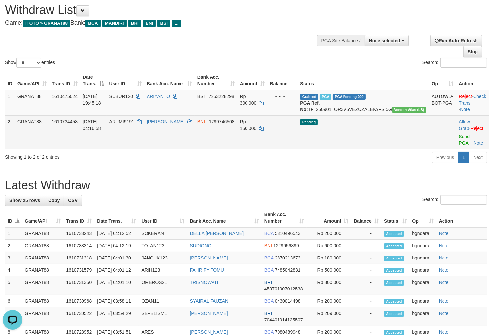
click at [257, 126] on span "Rp 150.000" at bounding box center [248, 125] width 17 height 12
drag, startPoint x: 280, startPoint y: 126, endPoint x: 276, endPoint y: 127, distance: 3.7
click at [257, 127] on span "Rp 150.000" at bounding box center [248, 125] width 17 height 12
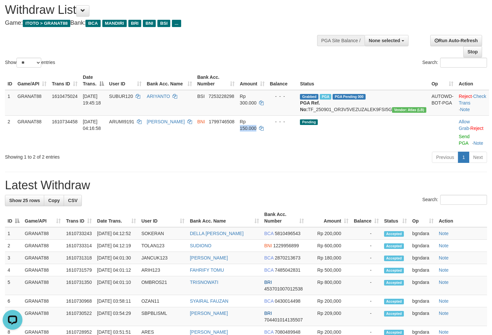
copy span "150.000"
drag, startPoint x: 453, startPoint y: 143, endPoint x: 272, endPoint y: 85, distance: 189.9
click at [459, 143] on link "Send PGA" at bounding box center [464, 140] width 11 height 12
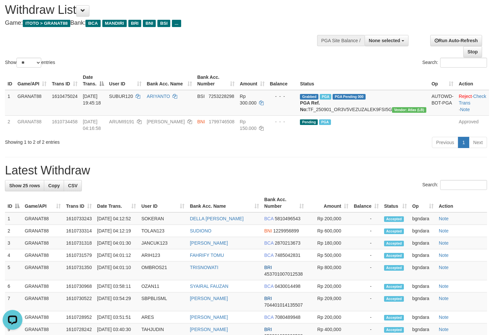
click at [255, 14] on h1 "Withdraw List" at bounding box center [163, 9] width 317 height 13
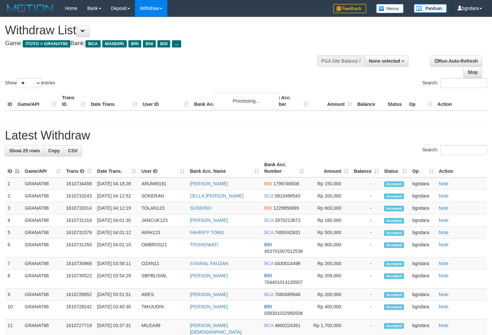
select select
select select "**"
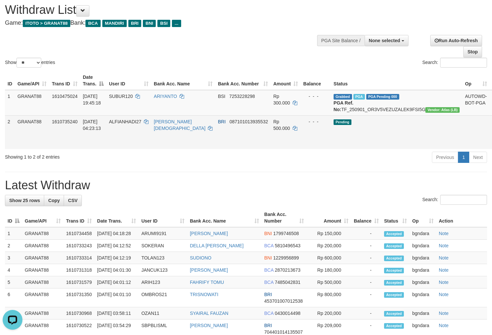
click at [138, 124] on span "ALFIANHADI27" at bounding box center [125, 121] width 32 height 5
click at [136, 124] on span "ALFIANHADI27" at bounding box center [125, 121] width 32 height 5
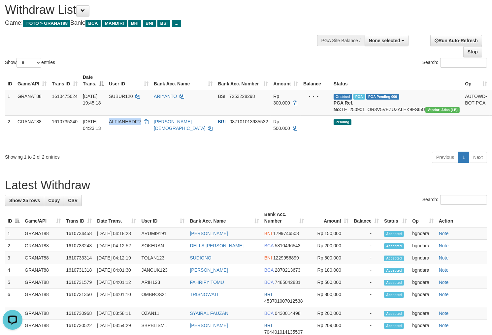
copy span "ALFIANHADI27"
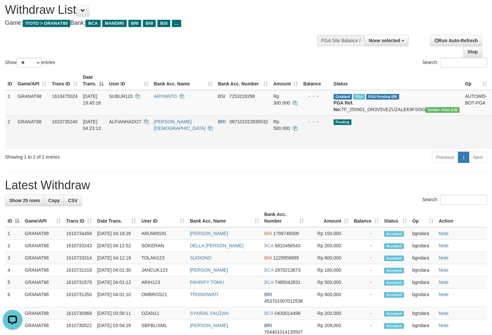
click at [285, 129] on span "Rp 500.000" at bounding box center [281, 125] width 17 height 12
click at [284, 129] on span "Rp 500.000" at bounding box center [281, 125] width 17 height 12
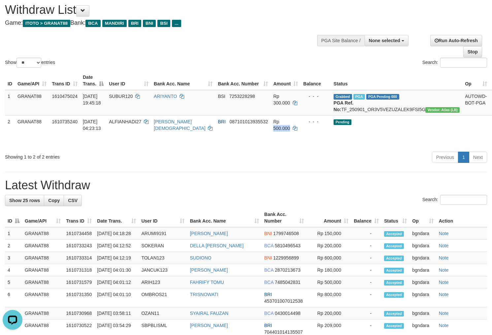
copy span "500.000"
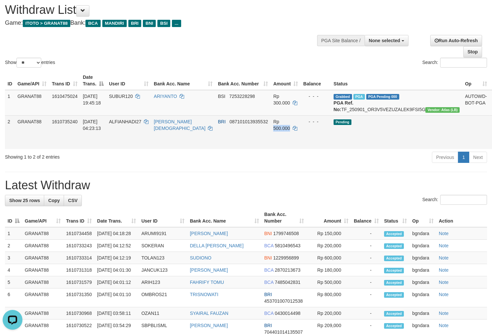
click at [492, 144] on link "Send PGA" at bounding box center [498, 140] width 11 height 12
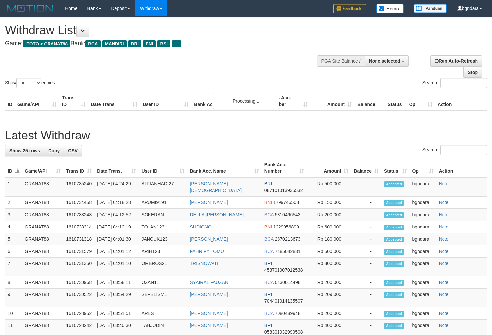
select select
select select "**"
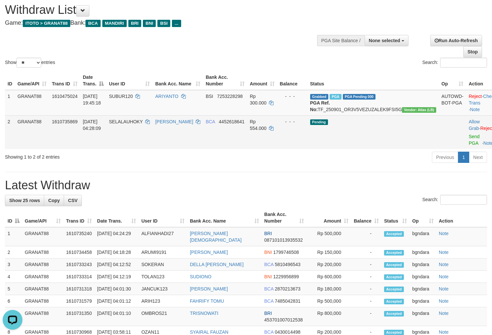
click at [147, 131] on td "SELALAUHOKY" at bounding box center [129, 133] width 46 height 34
drag, startPoint x: 147, startPoint y: 131, endPoint x: 142, endPoint y: 133, distance: 5.5
click at [142, 133] on td "SELALAUHOKY" at bounding box center [129, 133] width 46 height 34
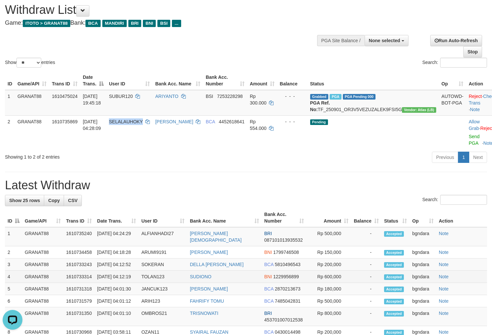
copy span "SELALAUHOKY"
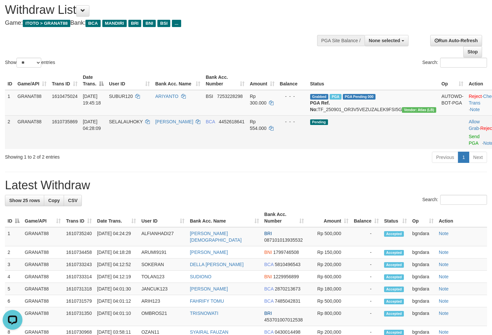
click at [267, 128] on span "Rp 554.000" at bounding box center [258, 125] width 17 height 12
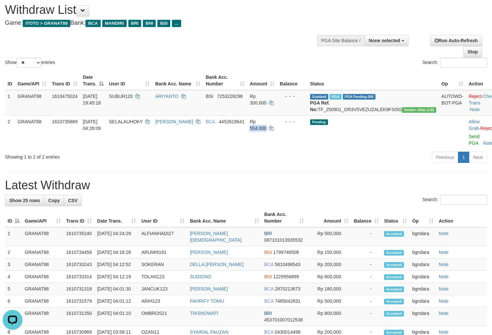
copy span "554.000"
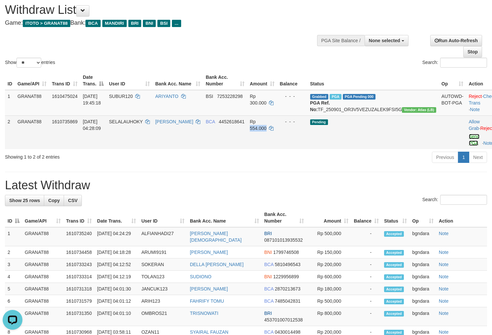
click at [469, 143] on link "Send PGA" at bounding box center [474, 140] width 11 height 12
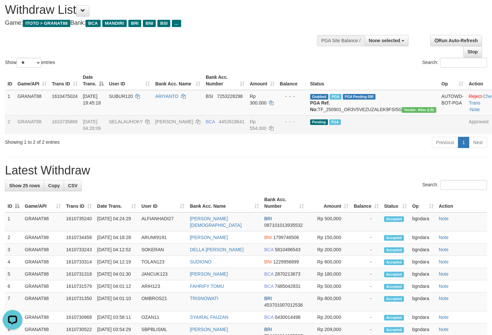
click at [243, 20] on h4 "Game: ITOTO > GRANAT88 Bank: BCA MANDIRI BRI BNI BSI ..." at bounding box center [163, 23] width 317 height 7
